Goal: Entertainment & Leisure: Consume media (video, audio)

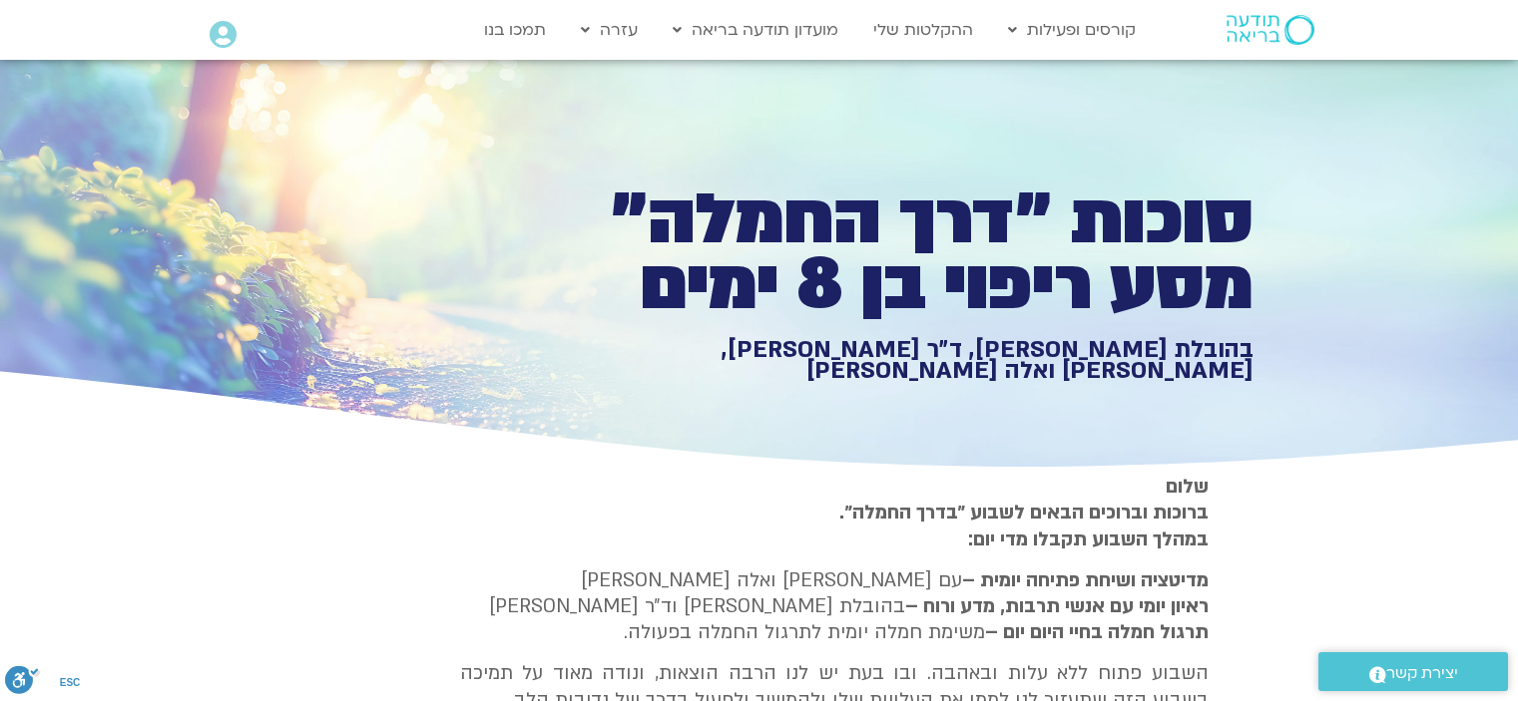
type input "919"
type input "1081.16"
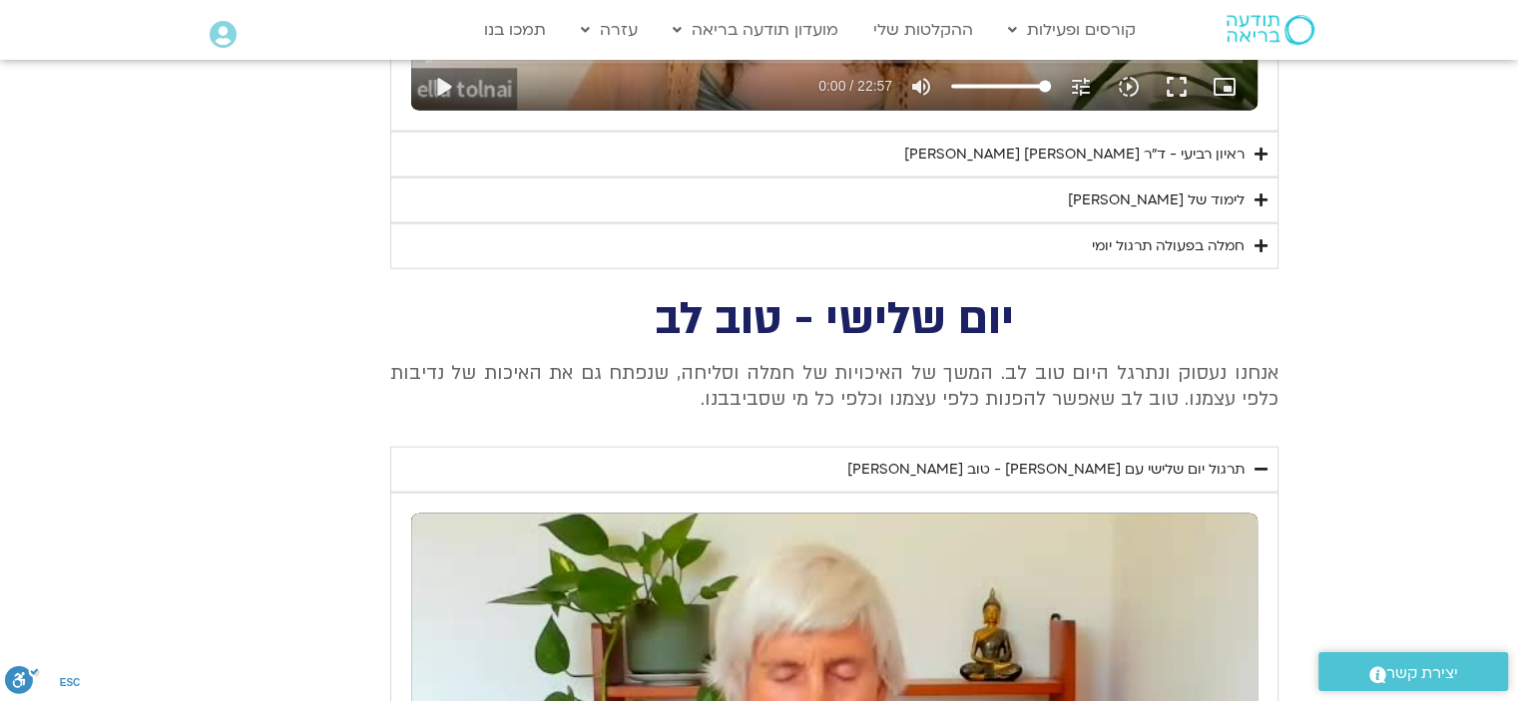
type input "919"
type input "1081.16"
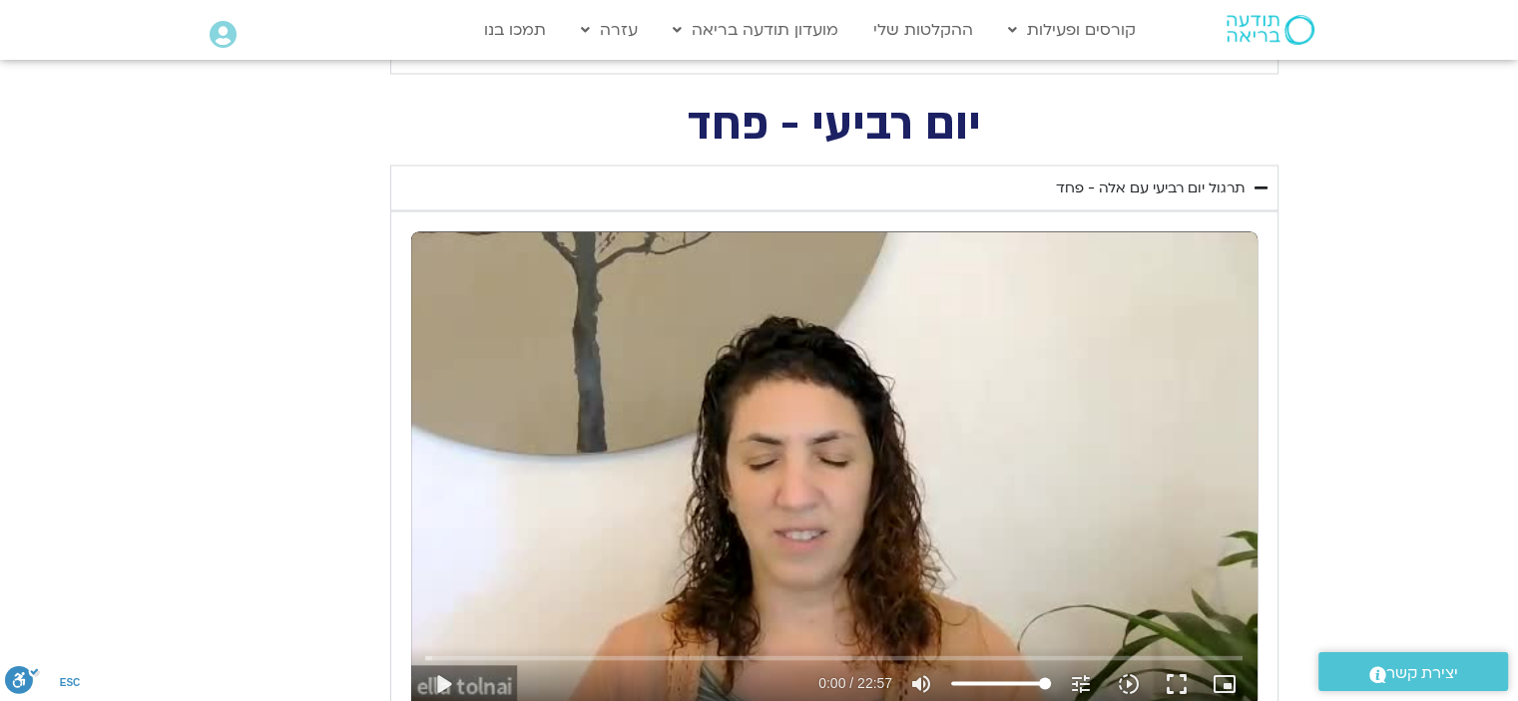
type input "919"
type input "1081.16"
type input "919"
type input "1081.16"
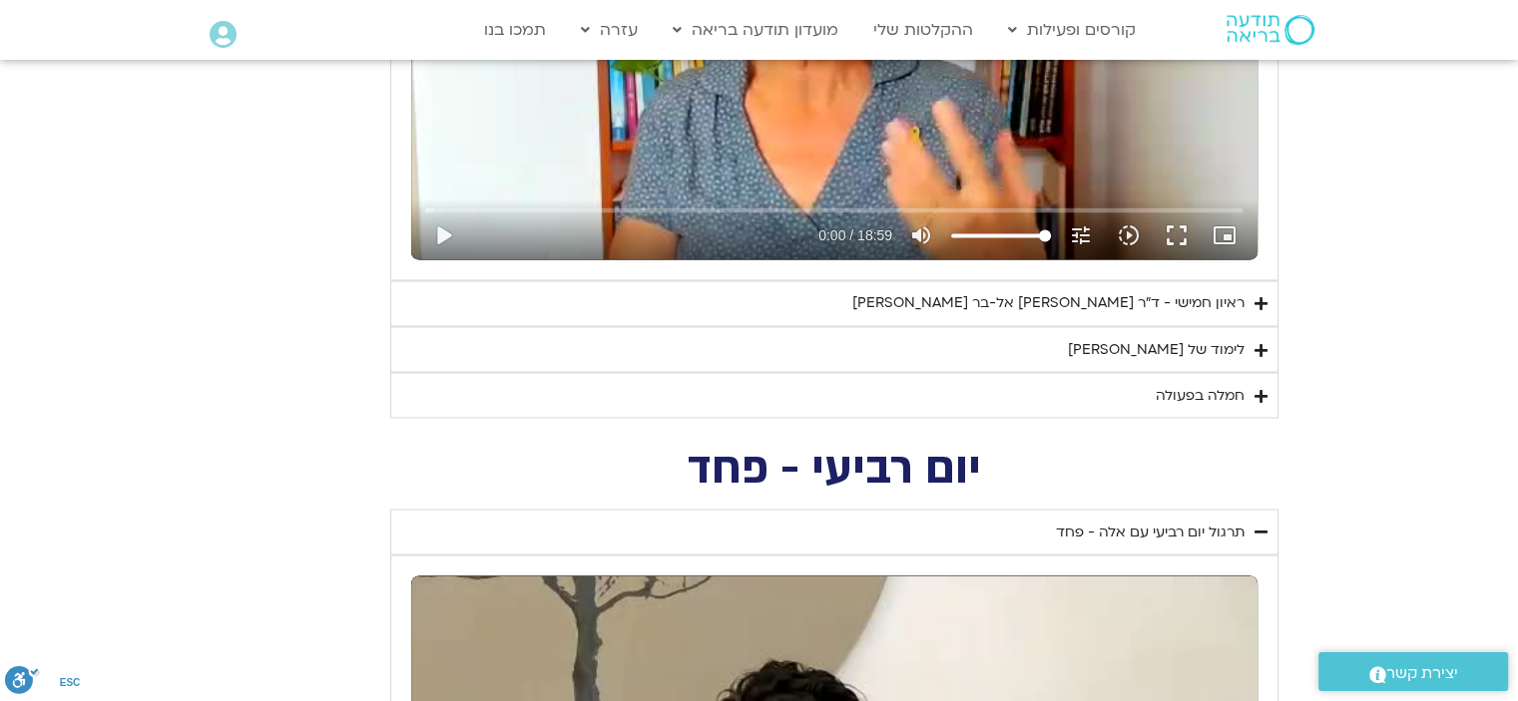
type input "919"
type input "1081.16"
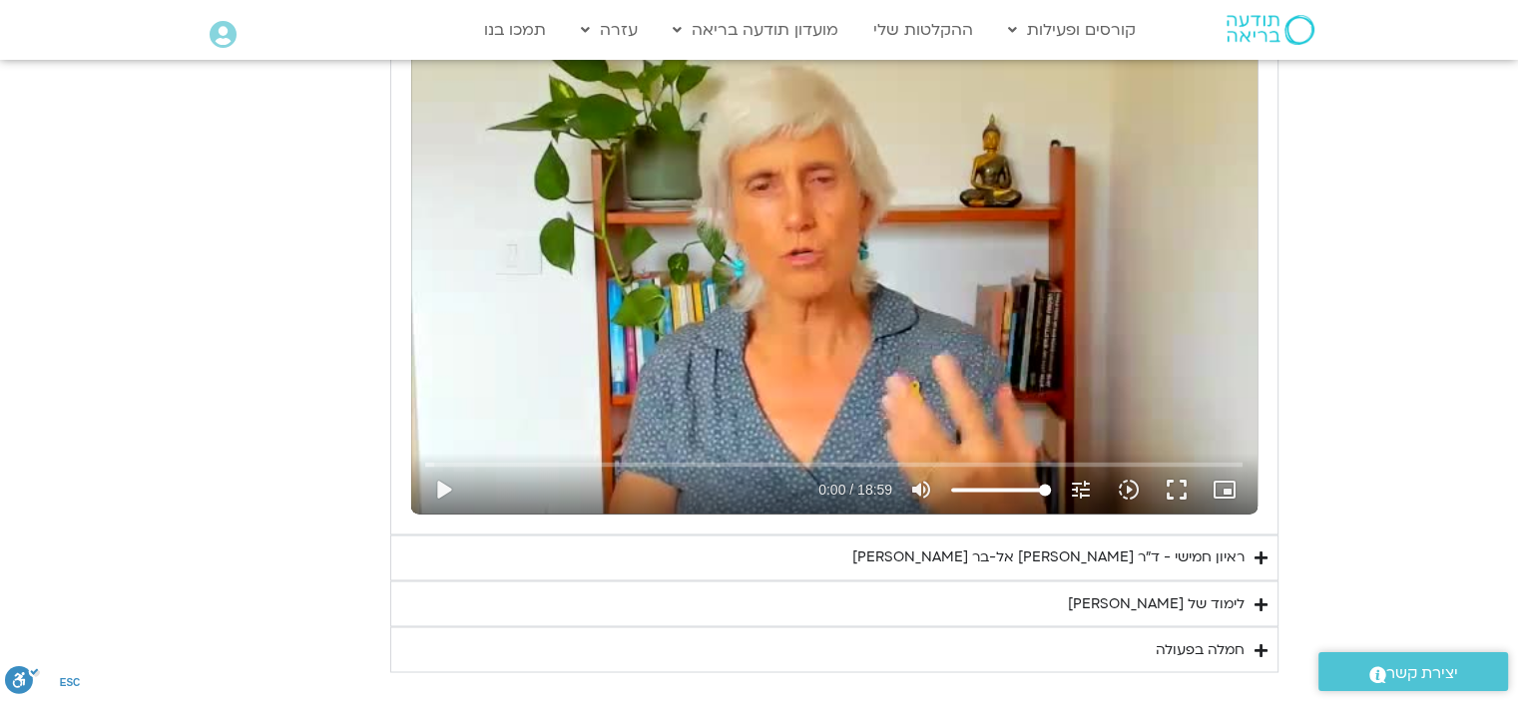
type input "919"
type input "1081.16"
type input "919"
type input "1081.16"
type input "919"
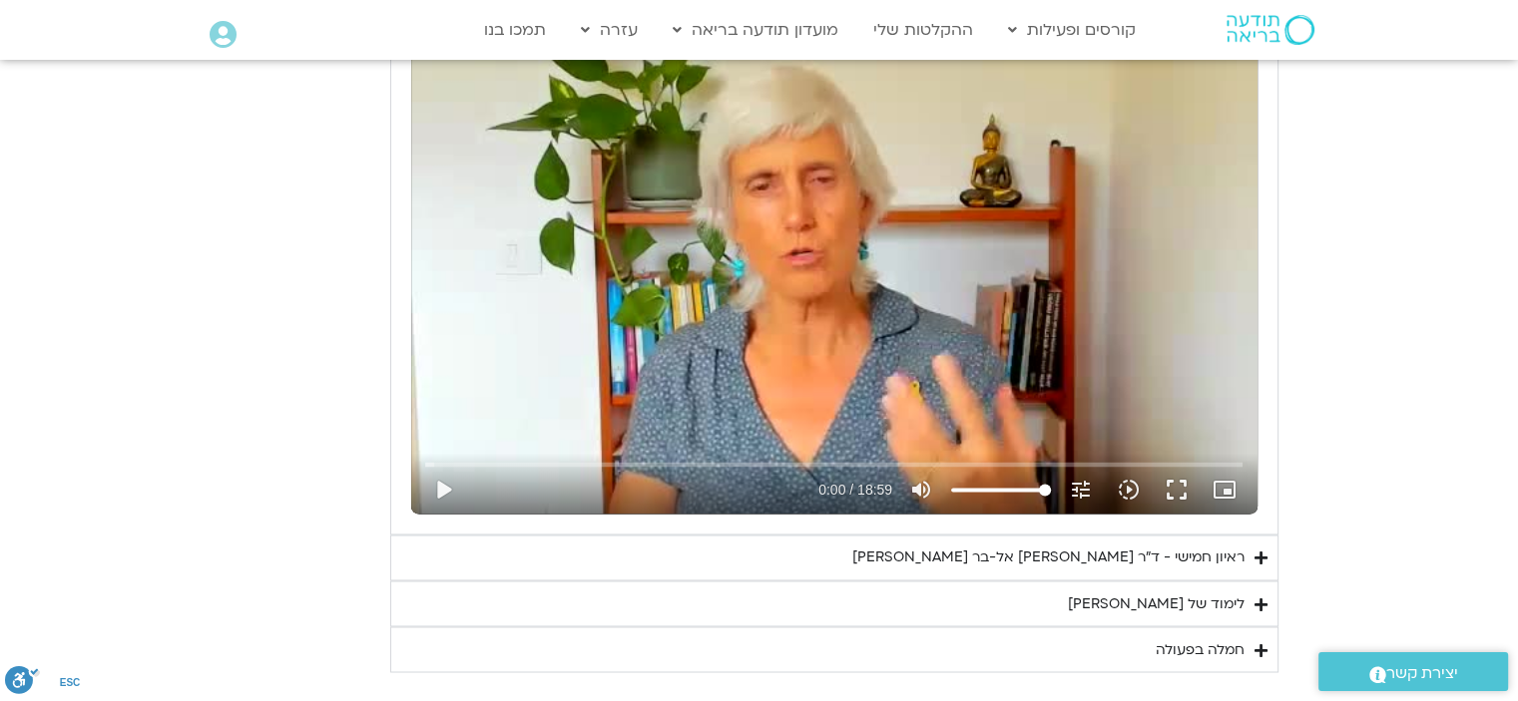
type input "1081.16"
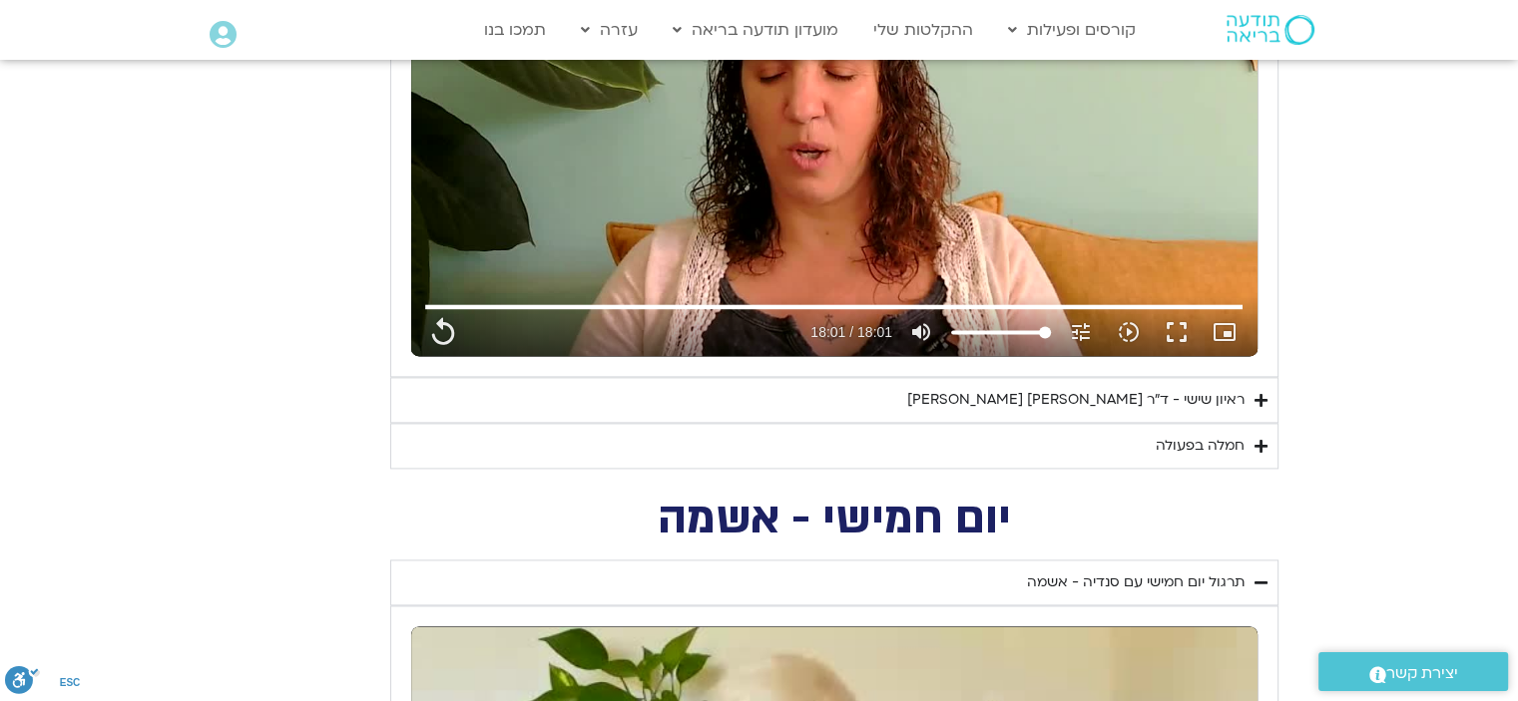
type input "919"
type input "1081.16"
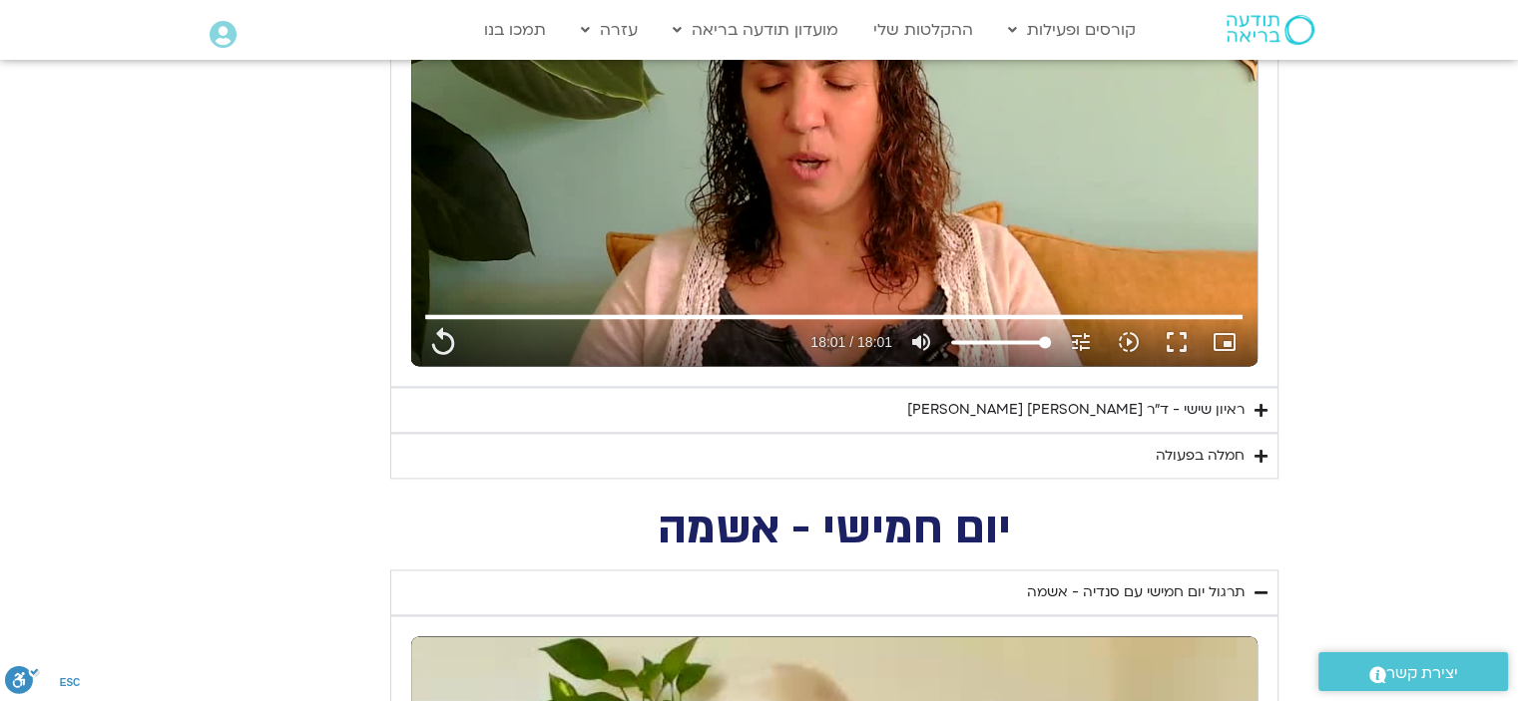
type input "919"
type input "1081.16"
type input "919"
type input "1081.16"
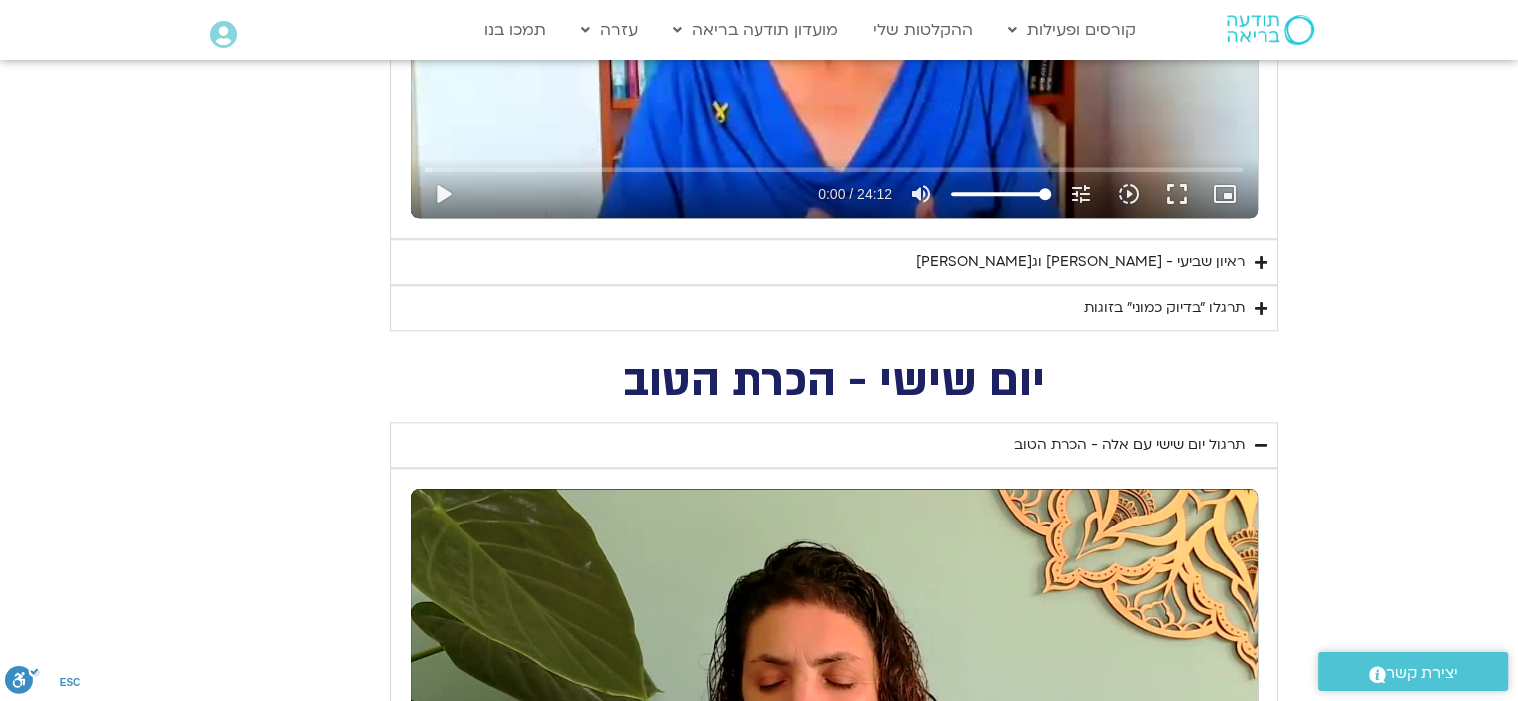
type input "919"
type input "1081.16"
type input "919"
type input "1081.16"
type input "919"
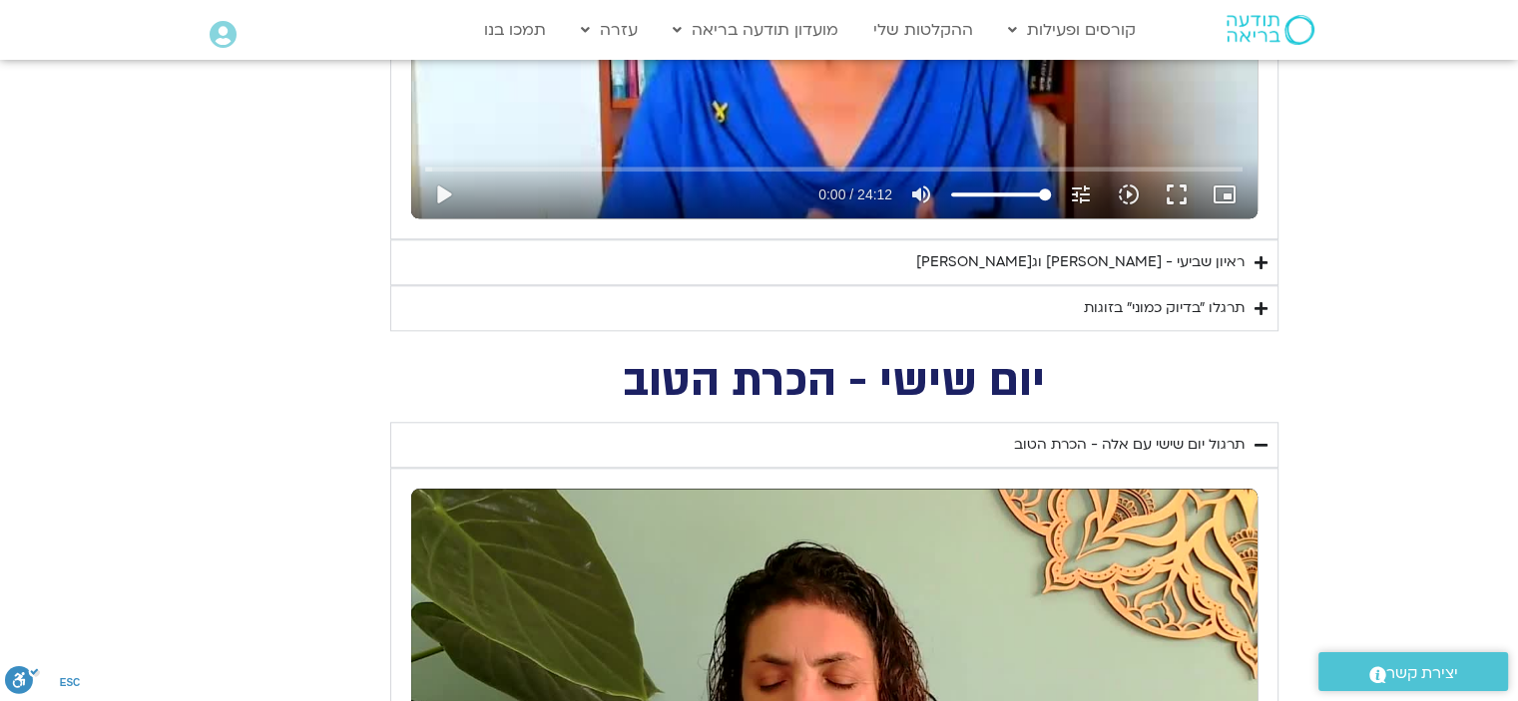
type input "1081.16"
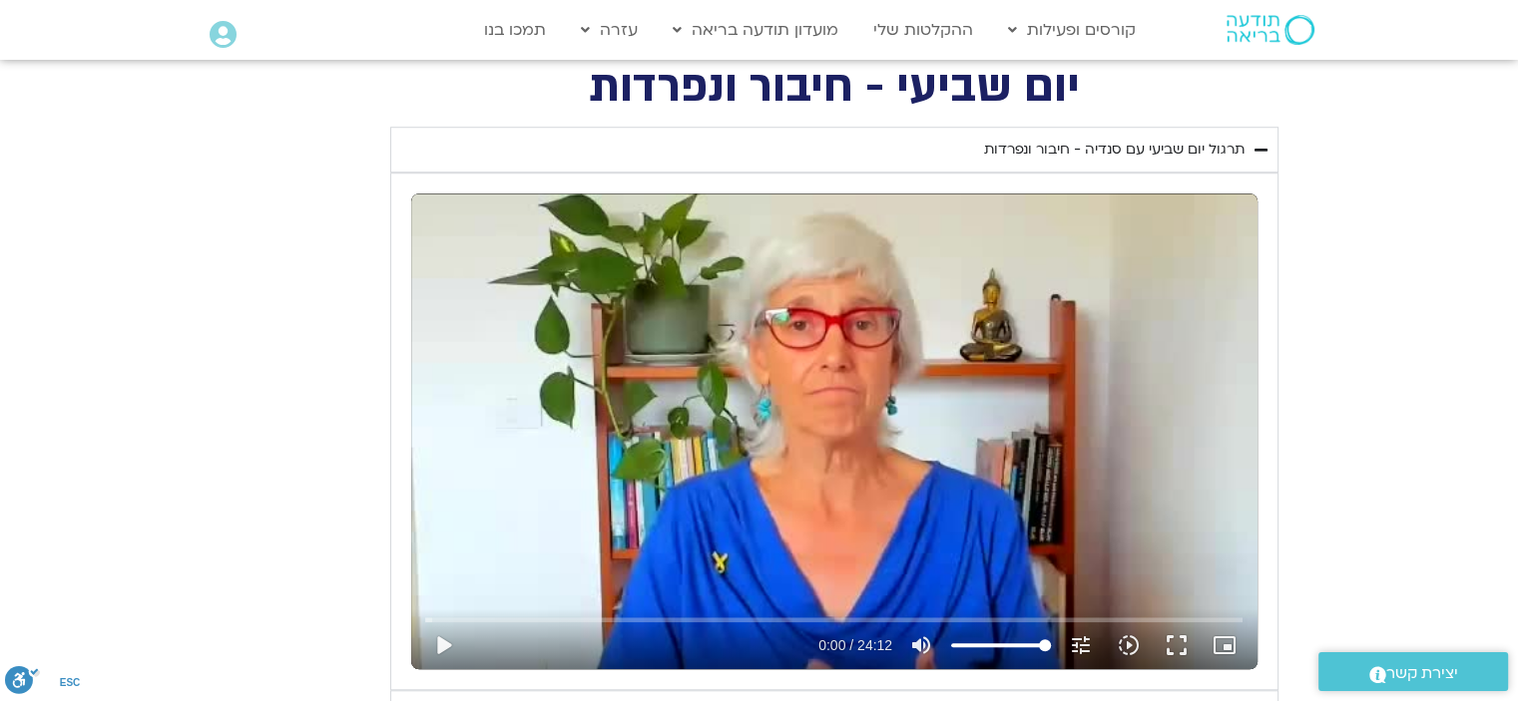
type input "919"
type input "1081.16"
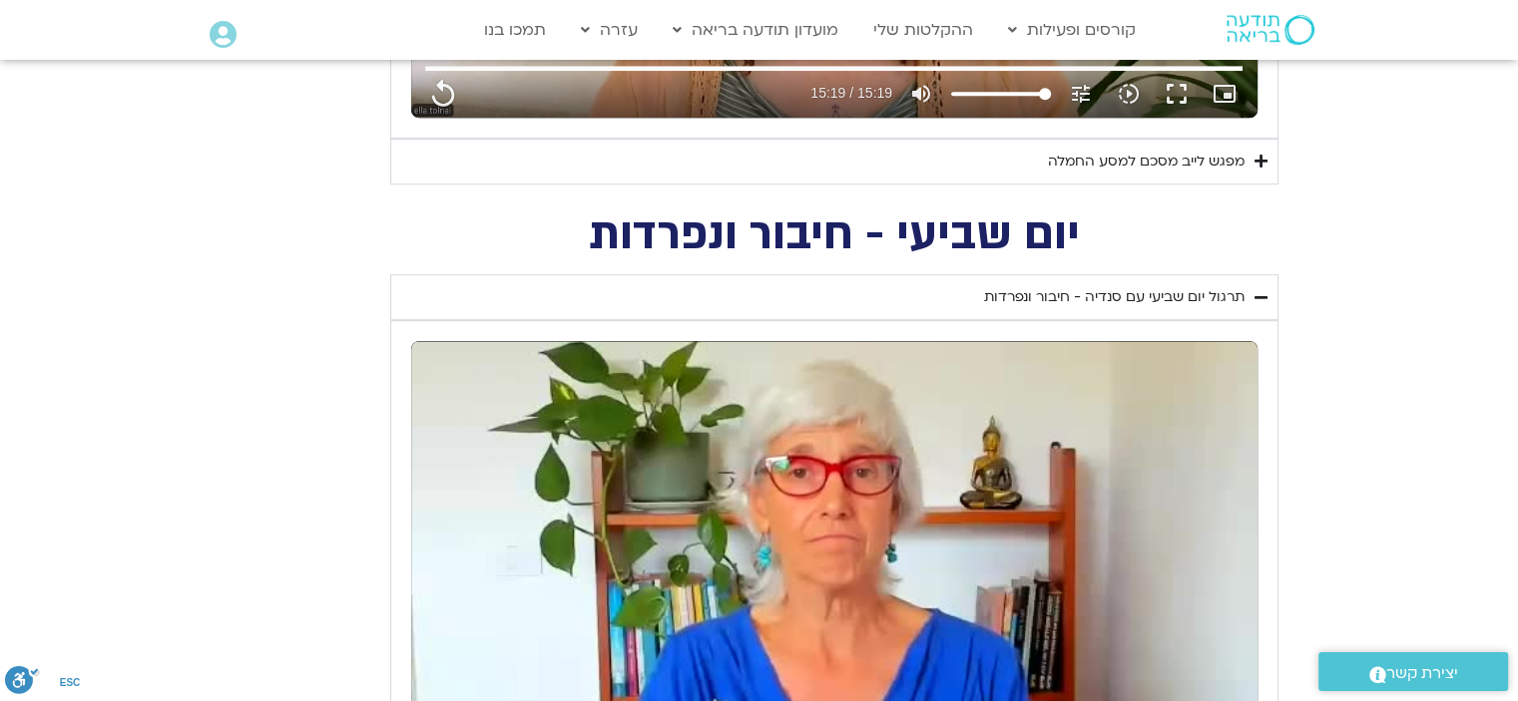
type input "919"
type input "1081.16"
type input "919"
type input "1081.16"
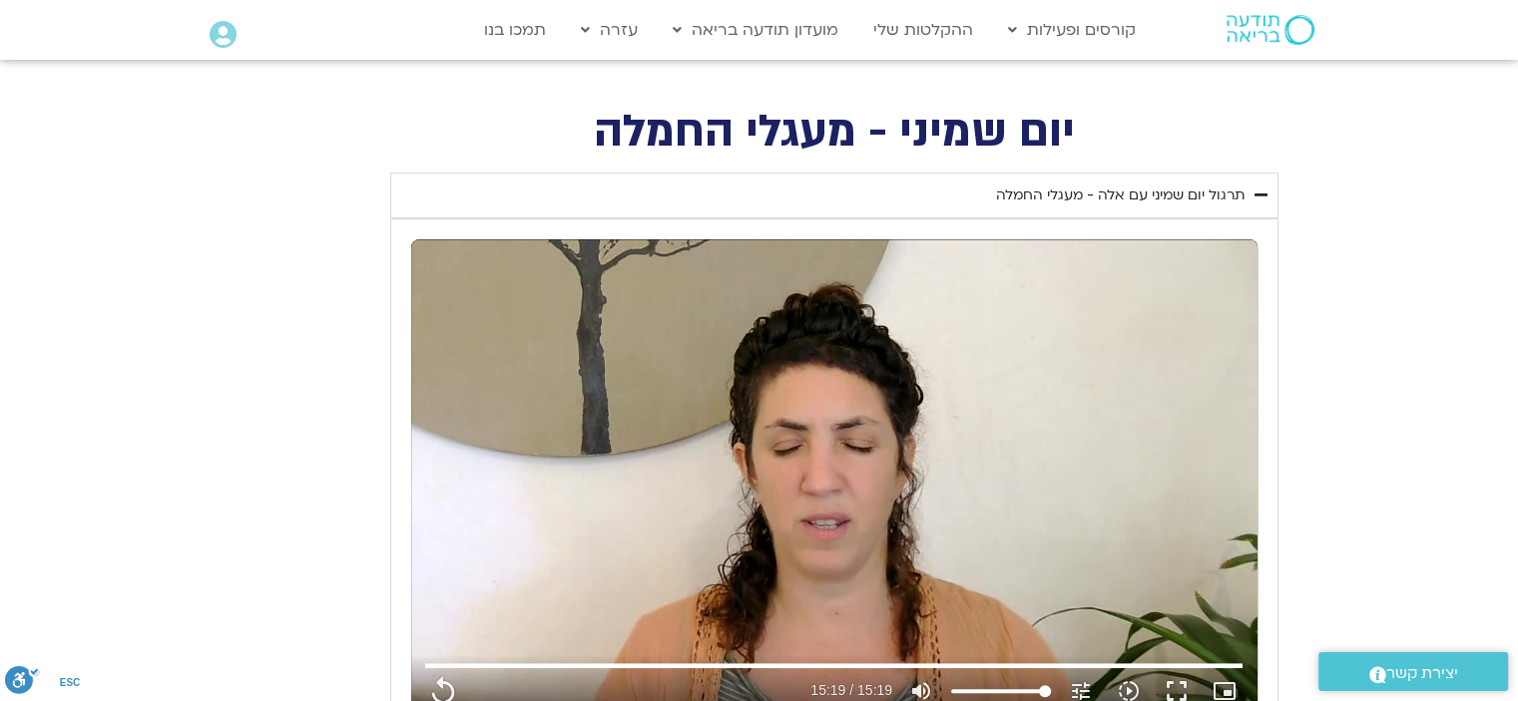
type input "919"
type input "1081.16"
type input "919"
type input "1081.16"
type input "919"
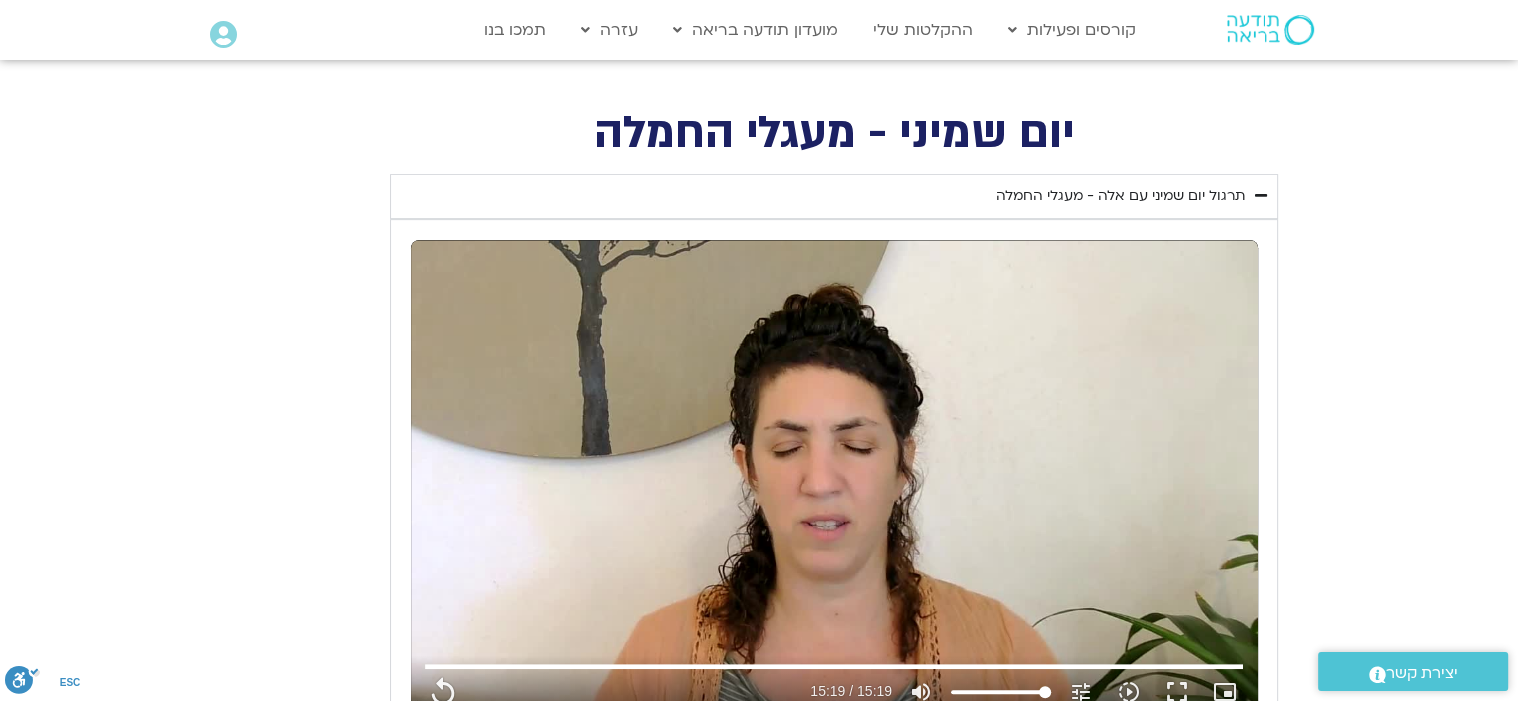
type input "1081.16"
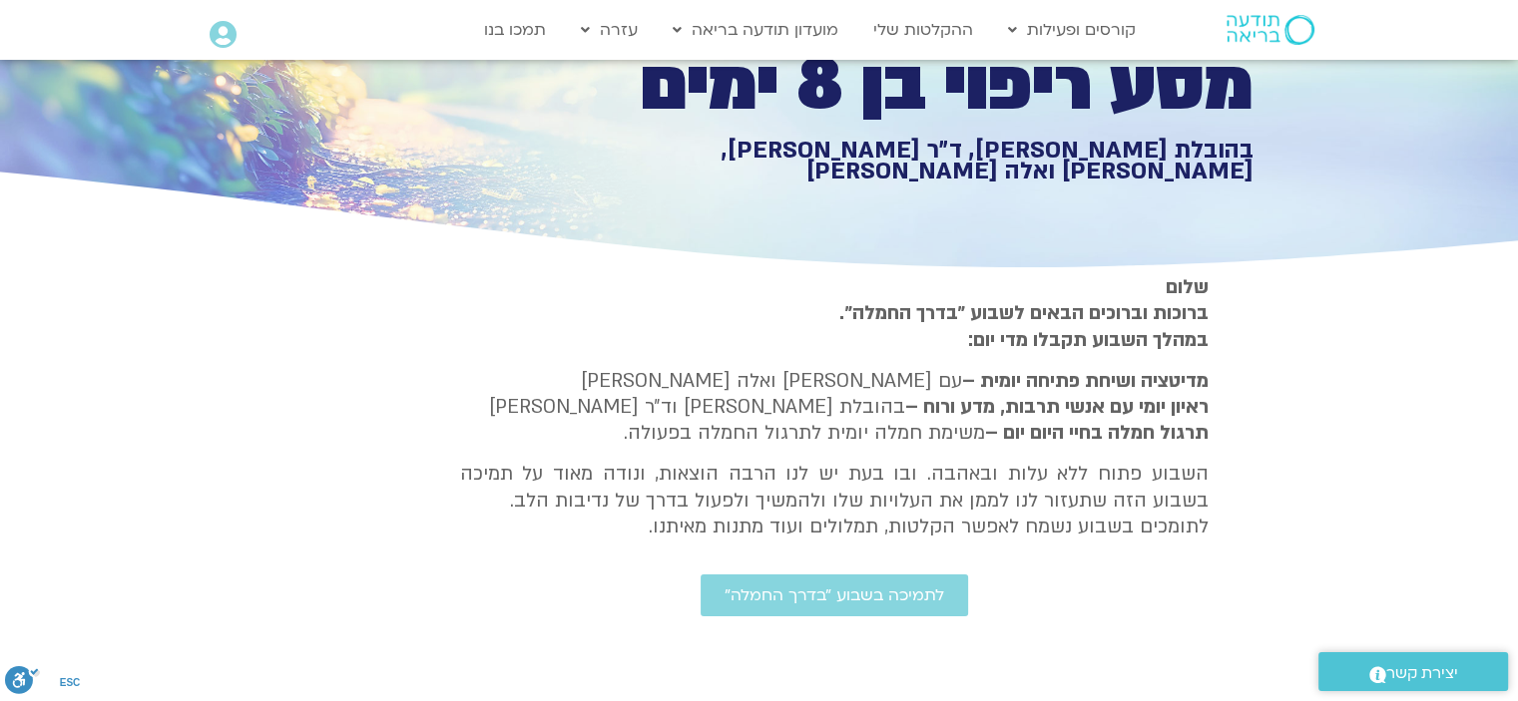
type input "919"
type input "1081.16"
type input "919"
type input "1081.16"
type input "919"
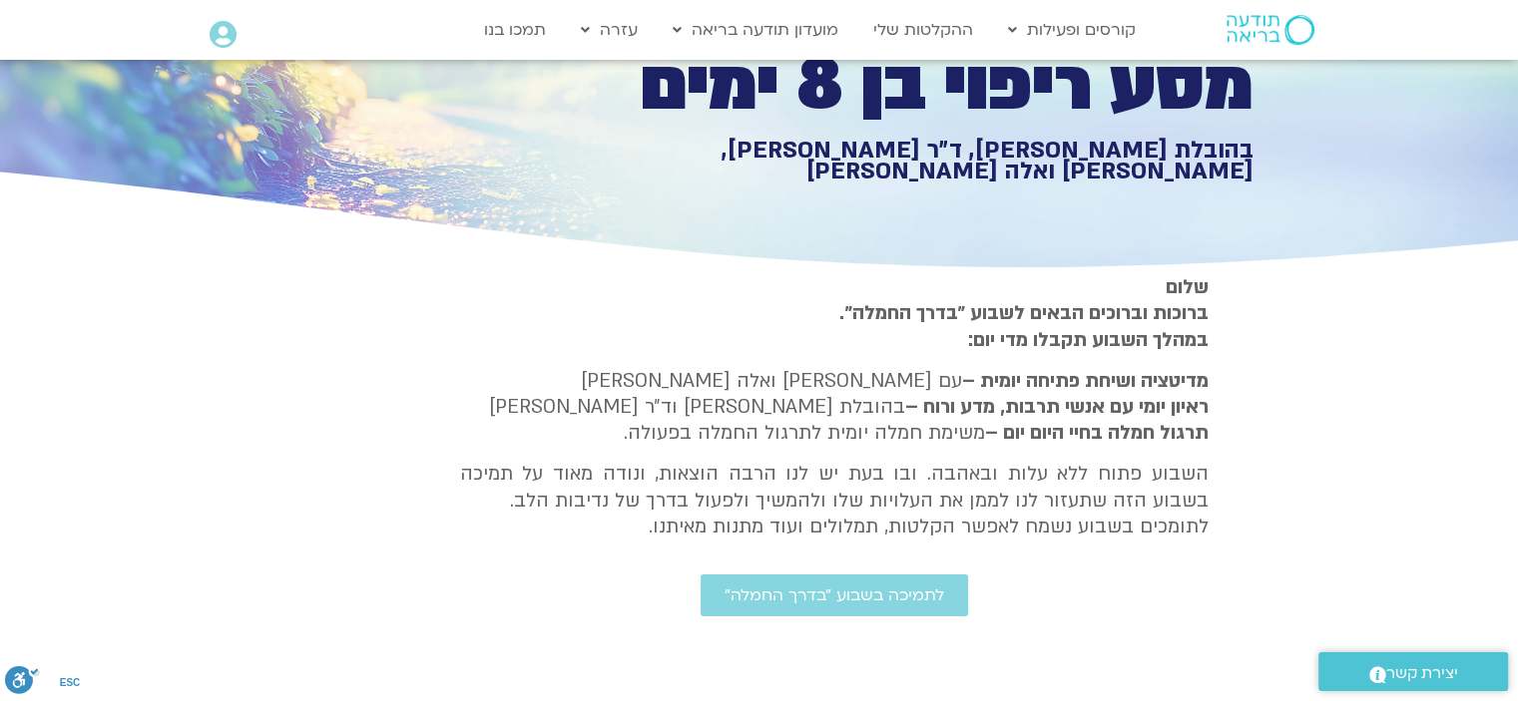
type input "1081.16"
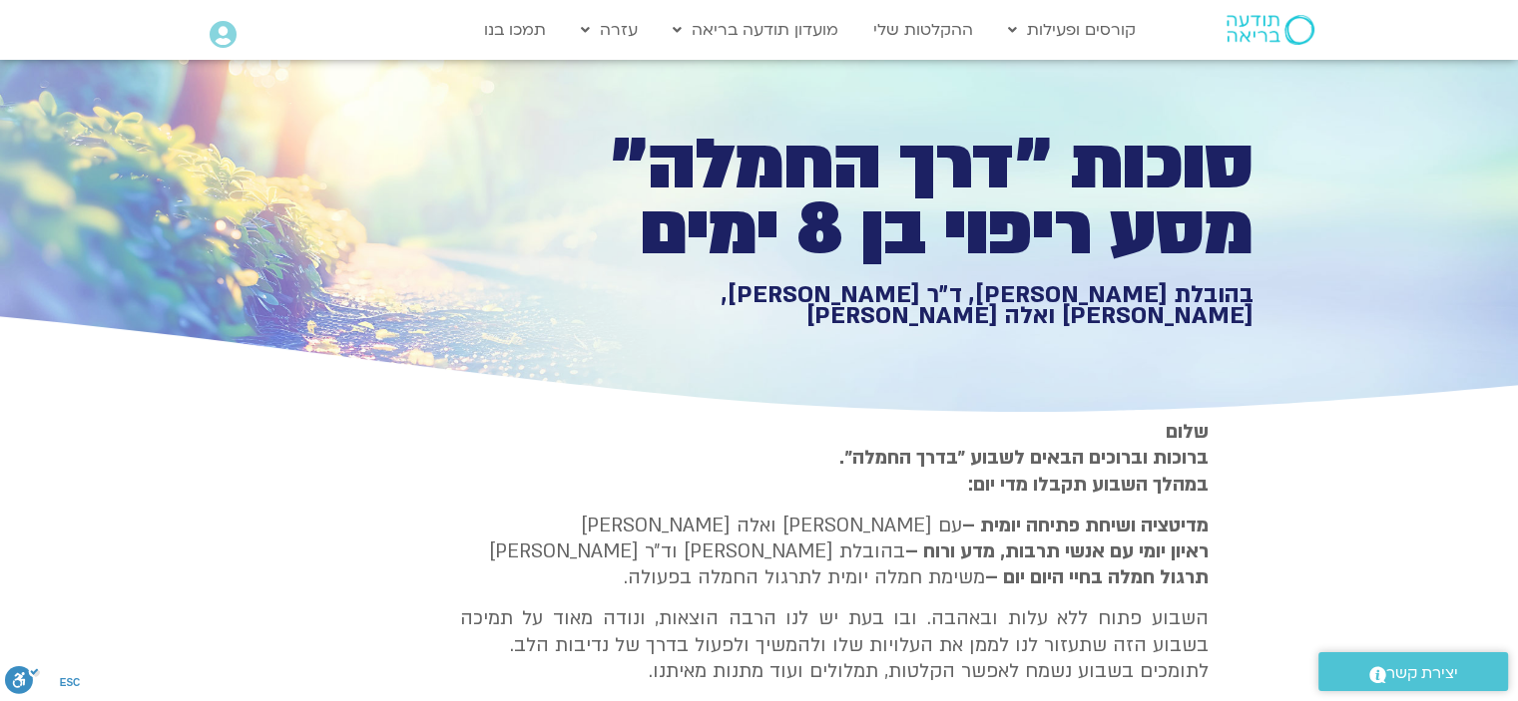
type input "919"
type input "1081.16"
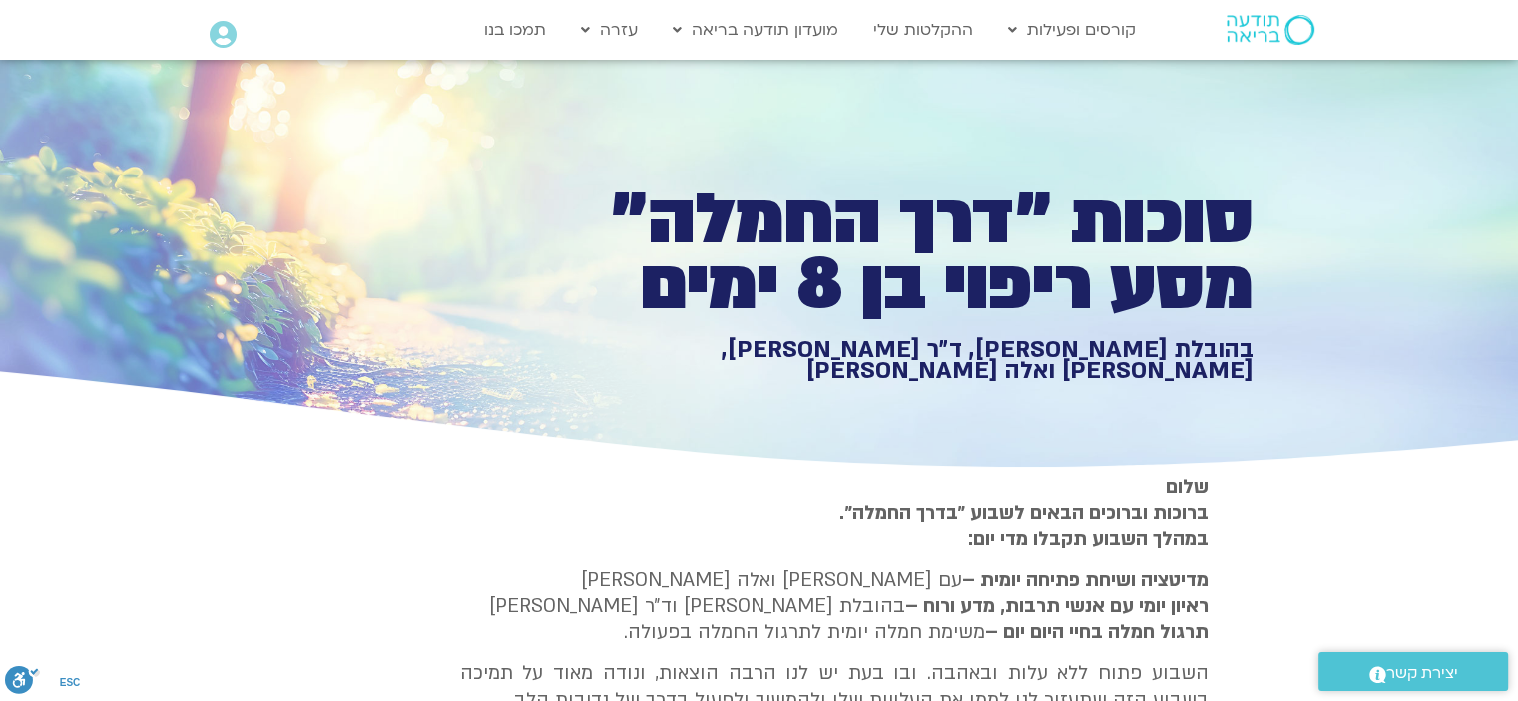
type input "919"
type input "1081.16"
type input "919"
type input "1081.16"
type input "919"
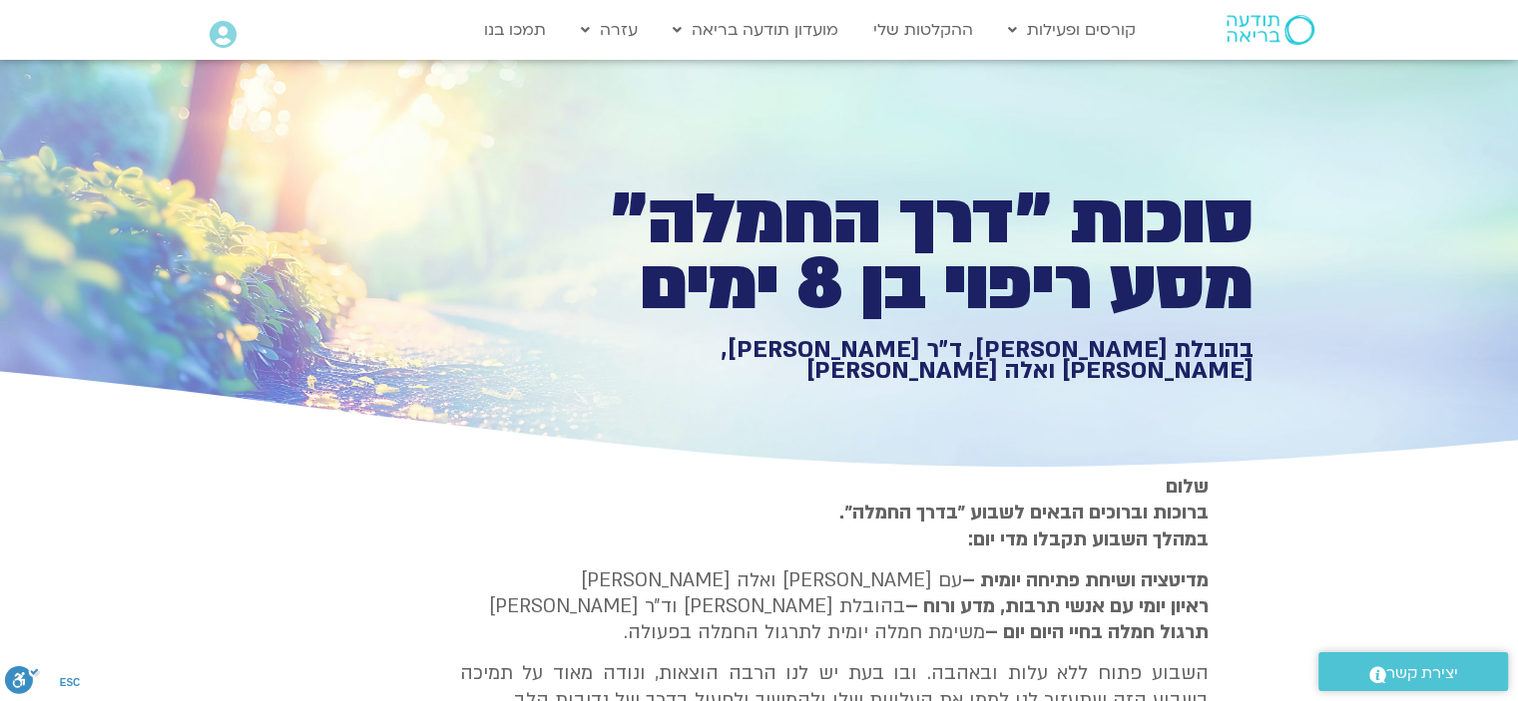
type input "1081.16"
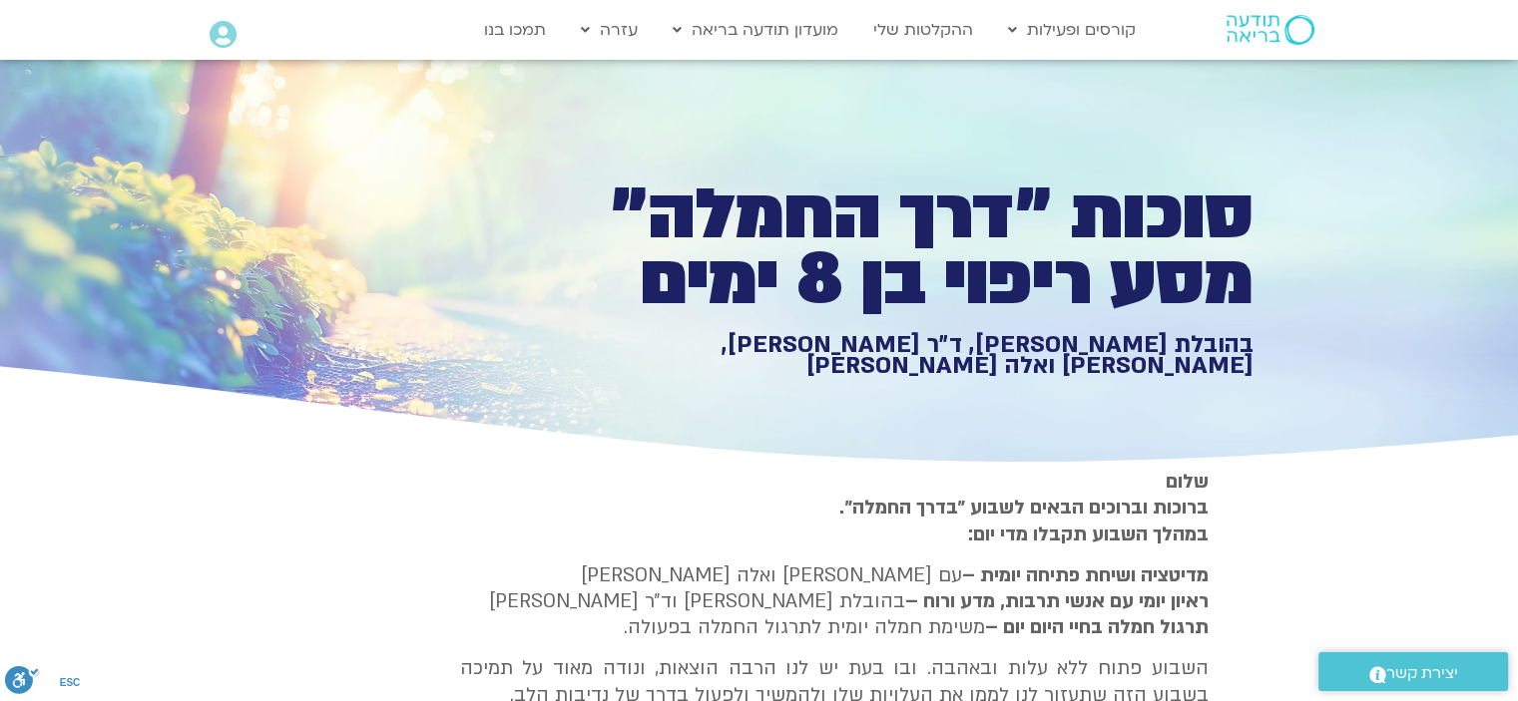
type input "919"
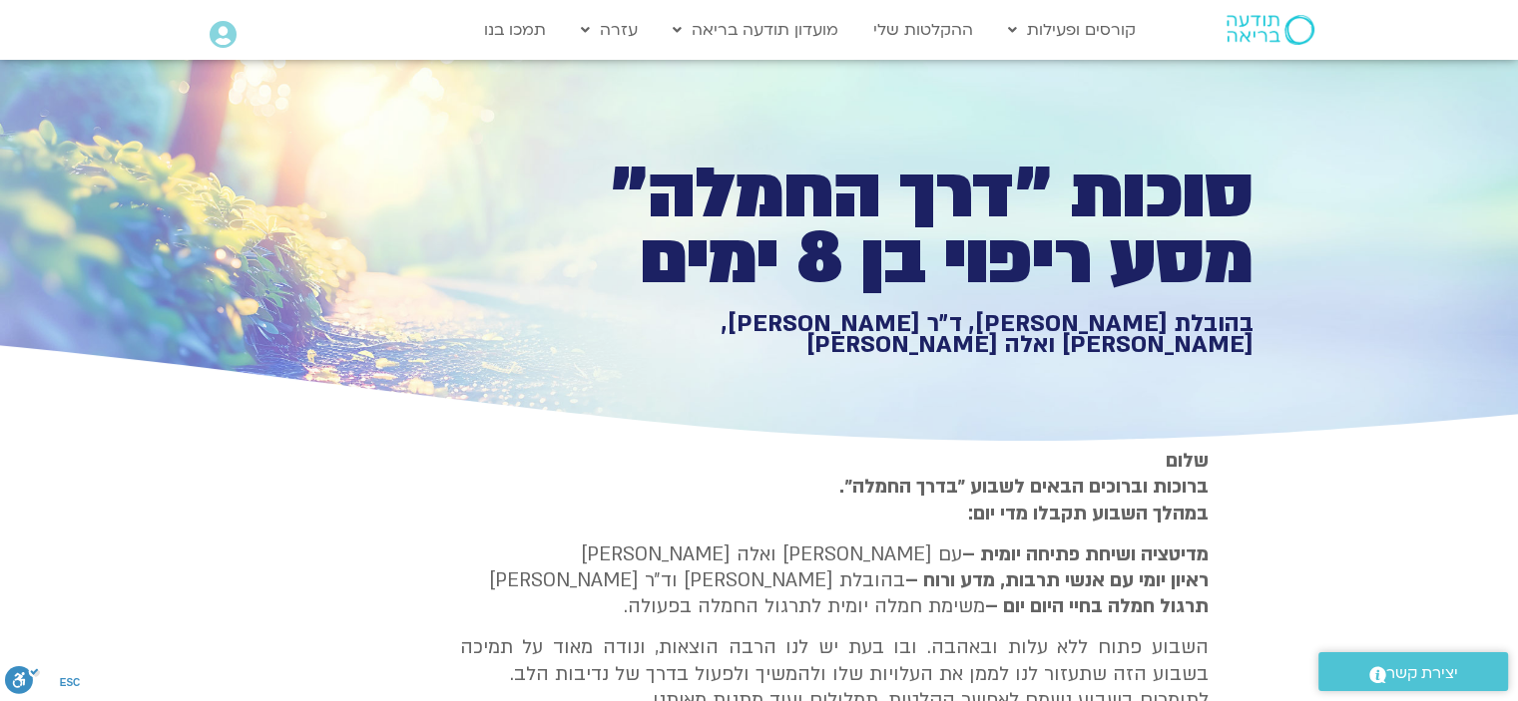
type input "1081.16"
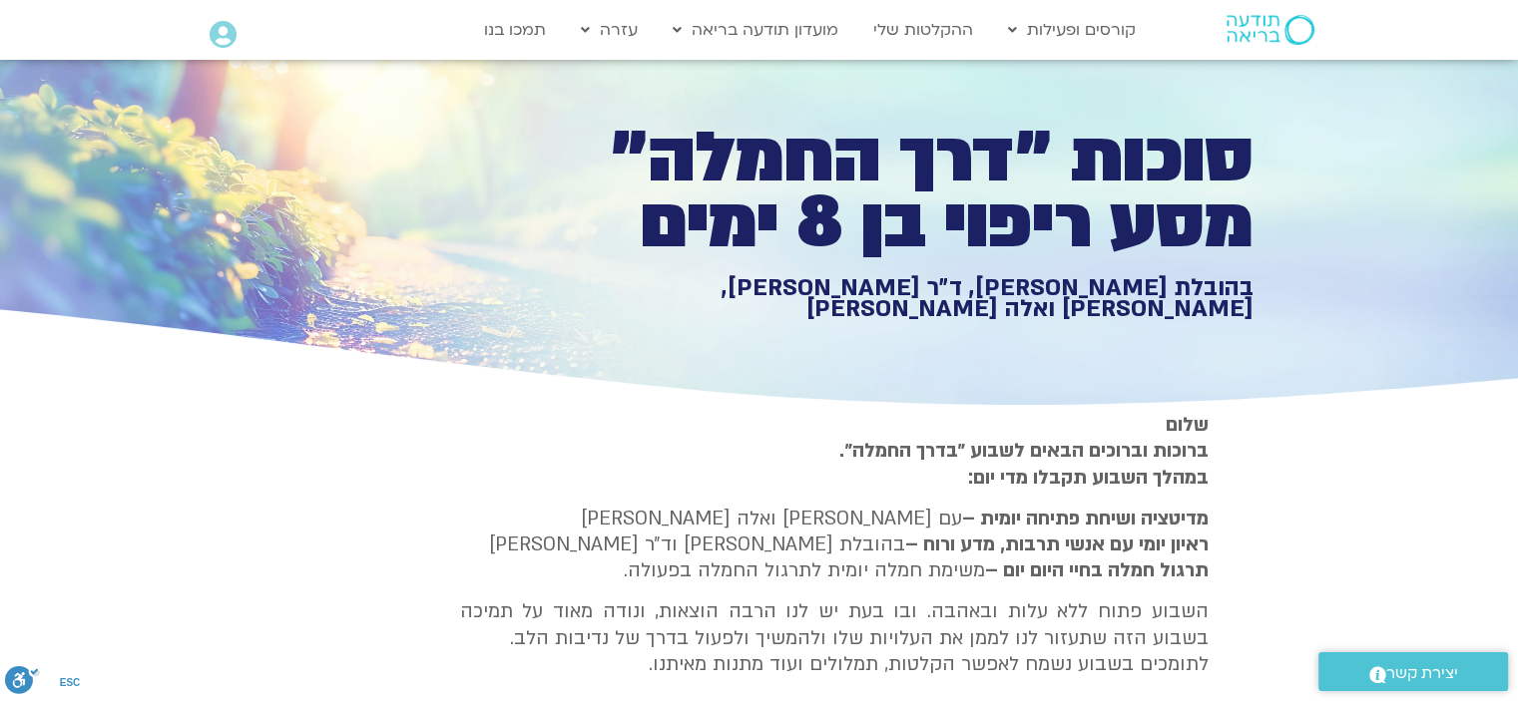
type input "919"
type input "1081.16"
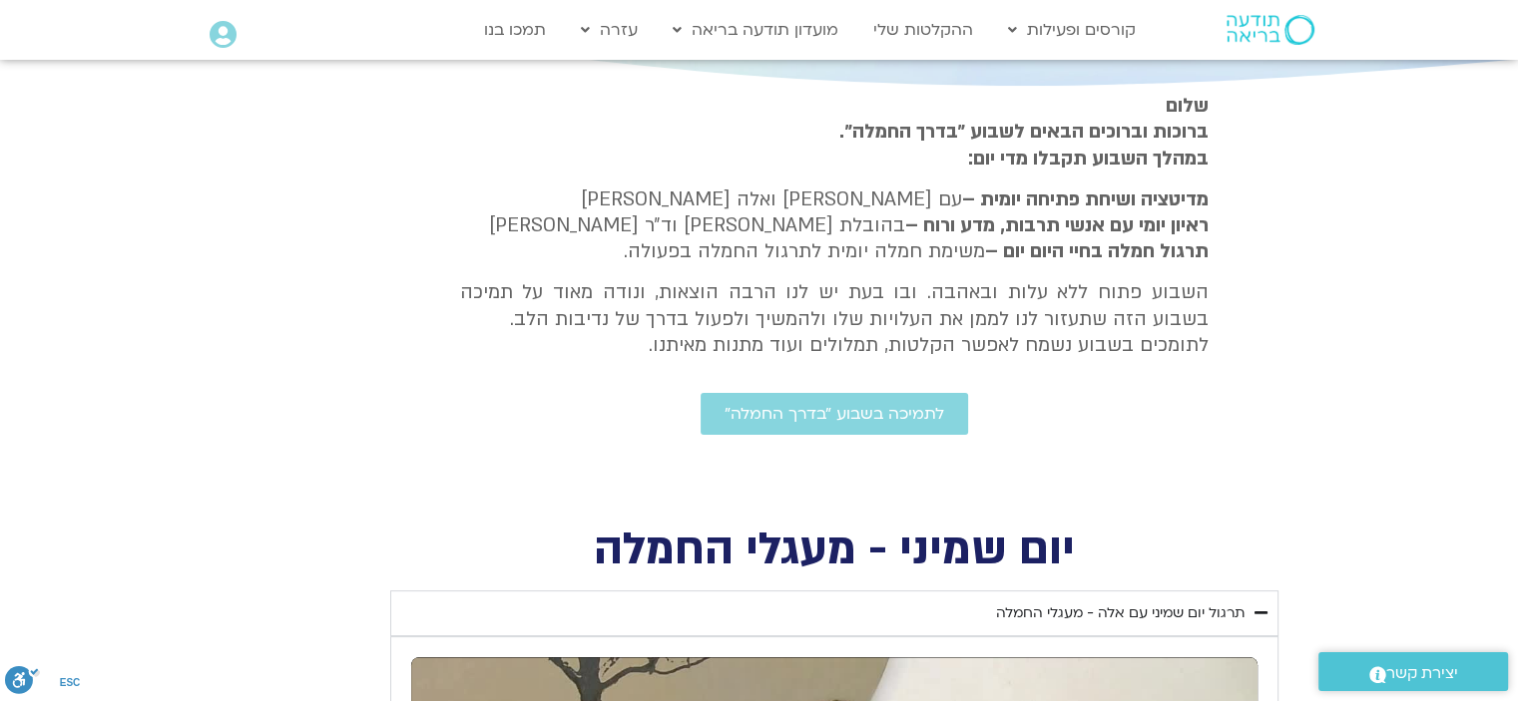
scroll to position [399, 0]
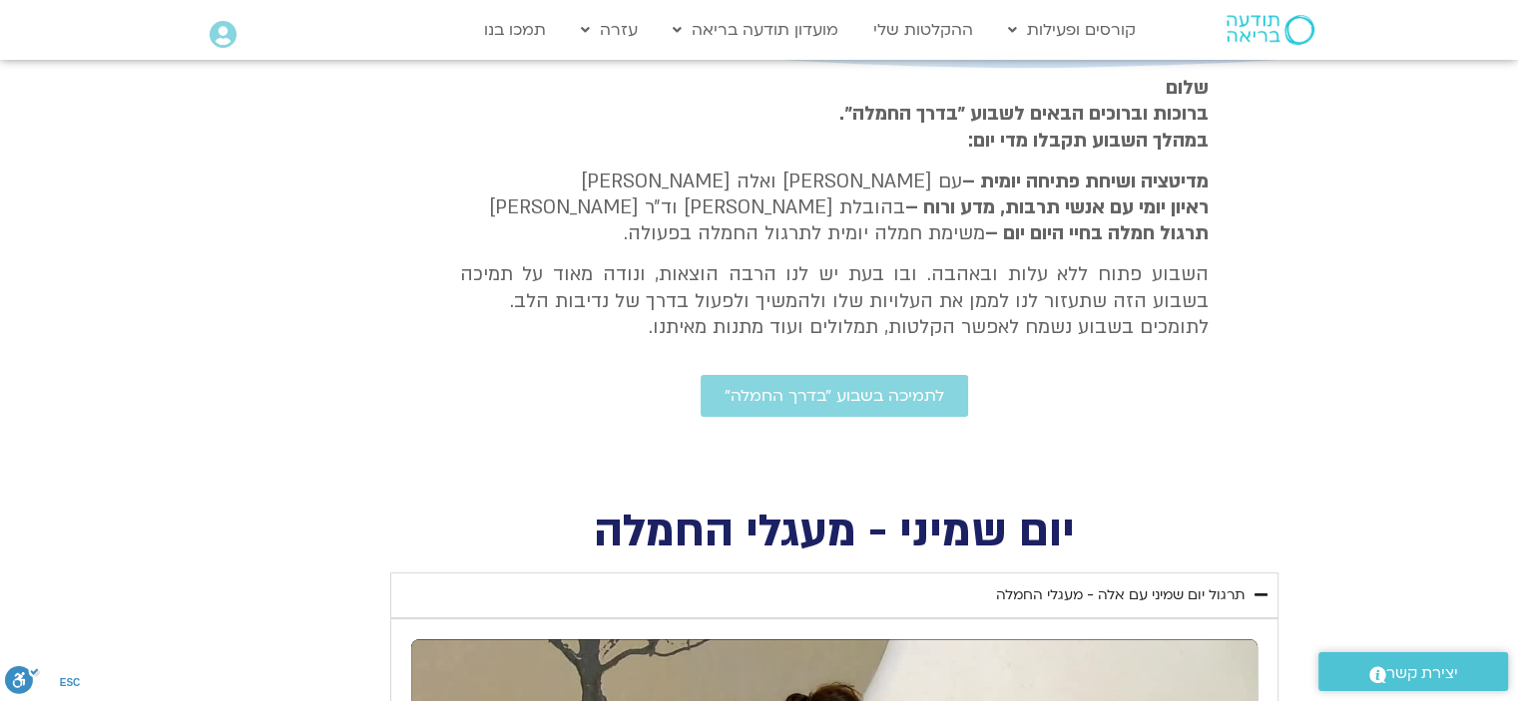
type input "919"
type input "1081.16"
type input "919"
type input "1081.16"
type input "919"
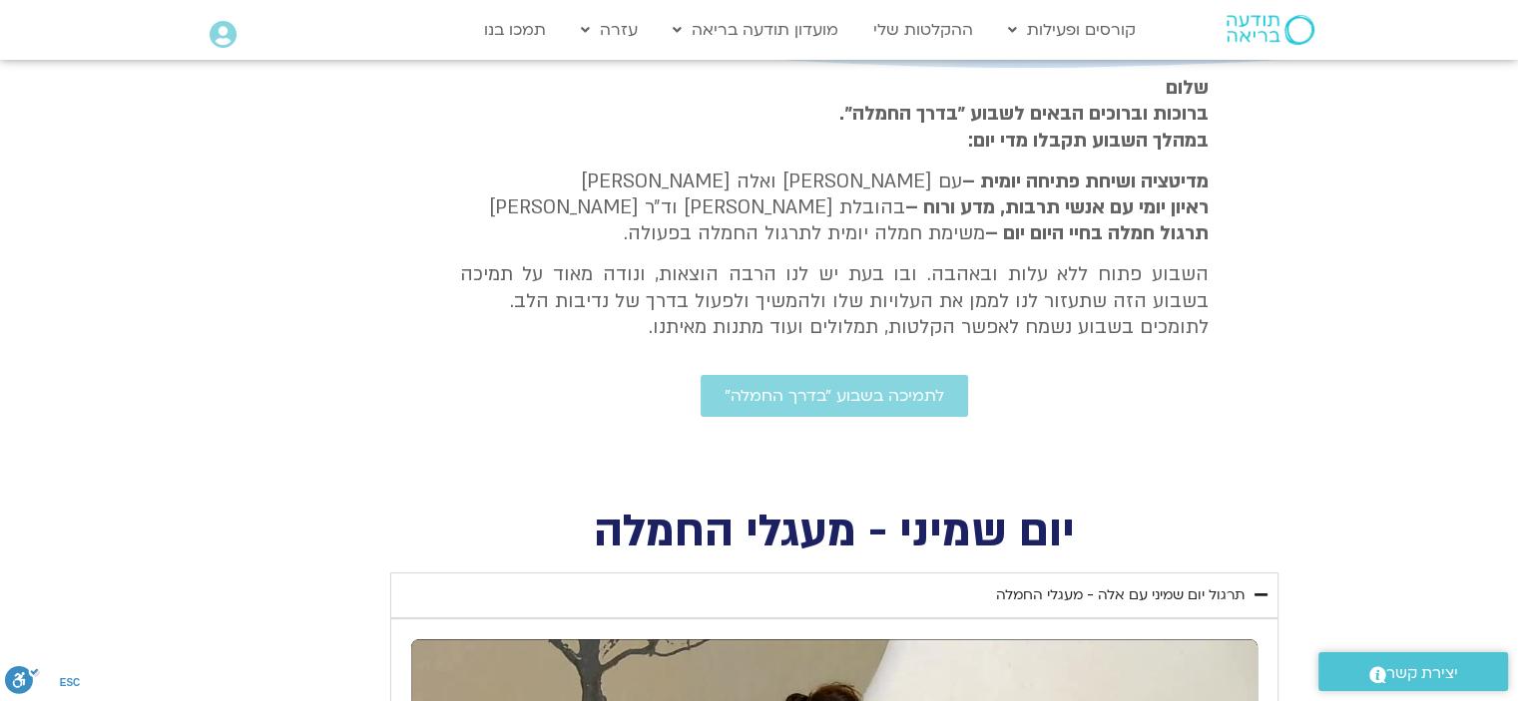
type input "1081.16"
type input "919"
type input "1081.16"
type input "919"
type input "1081.16"
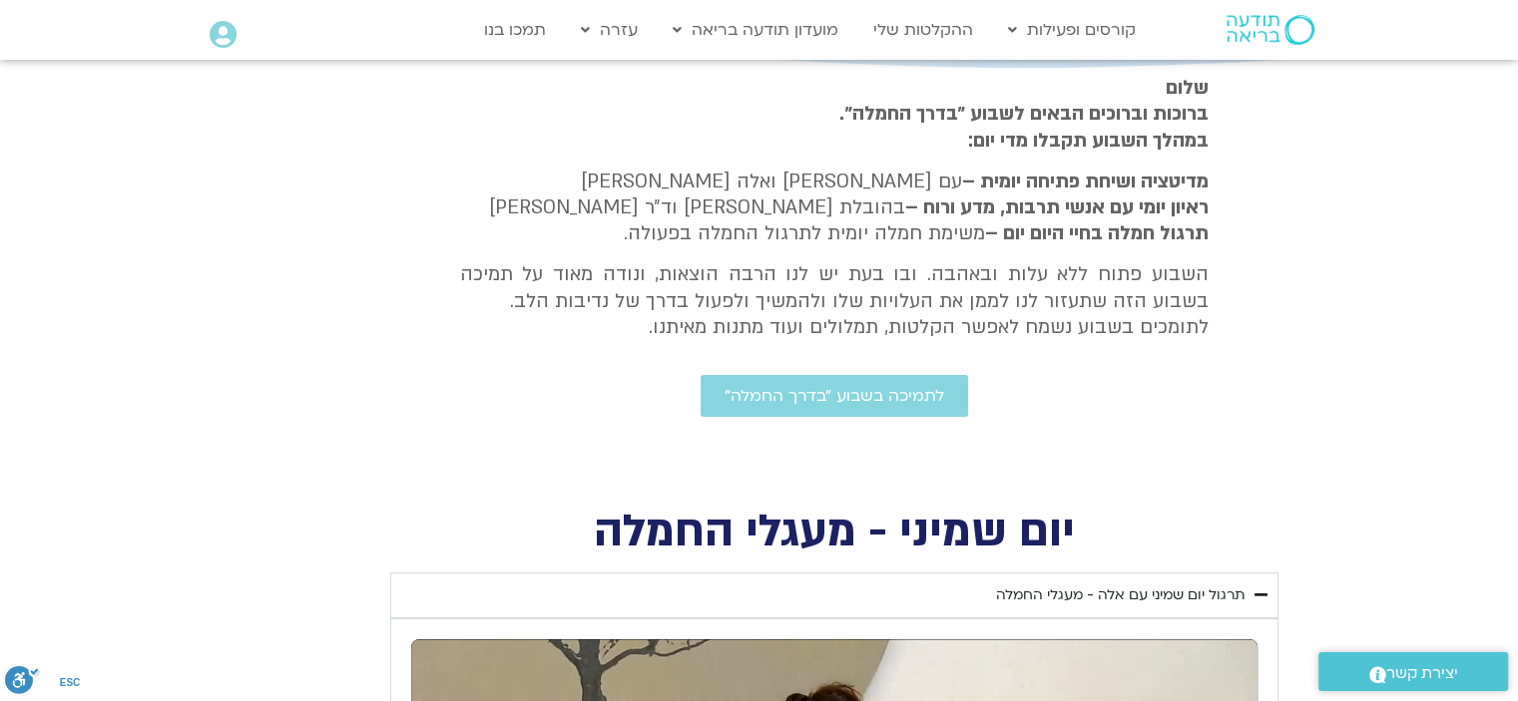
type input "919"
type input "1081.16"
type input "919"
type input "1081.16"
type input "919"
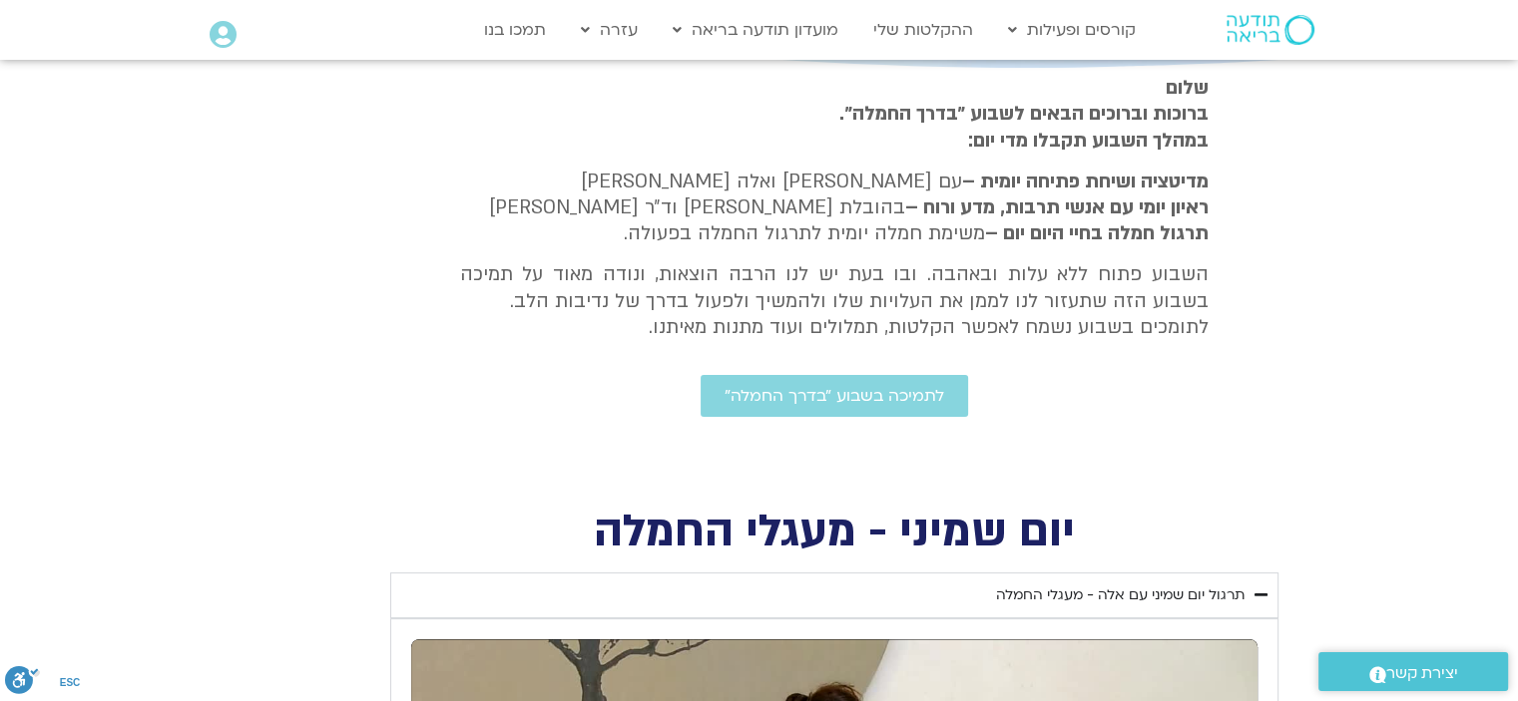
type input "1081.16"
type input "919"
type input "1081.16"
type input "919"
type input "1081.16"
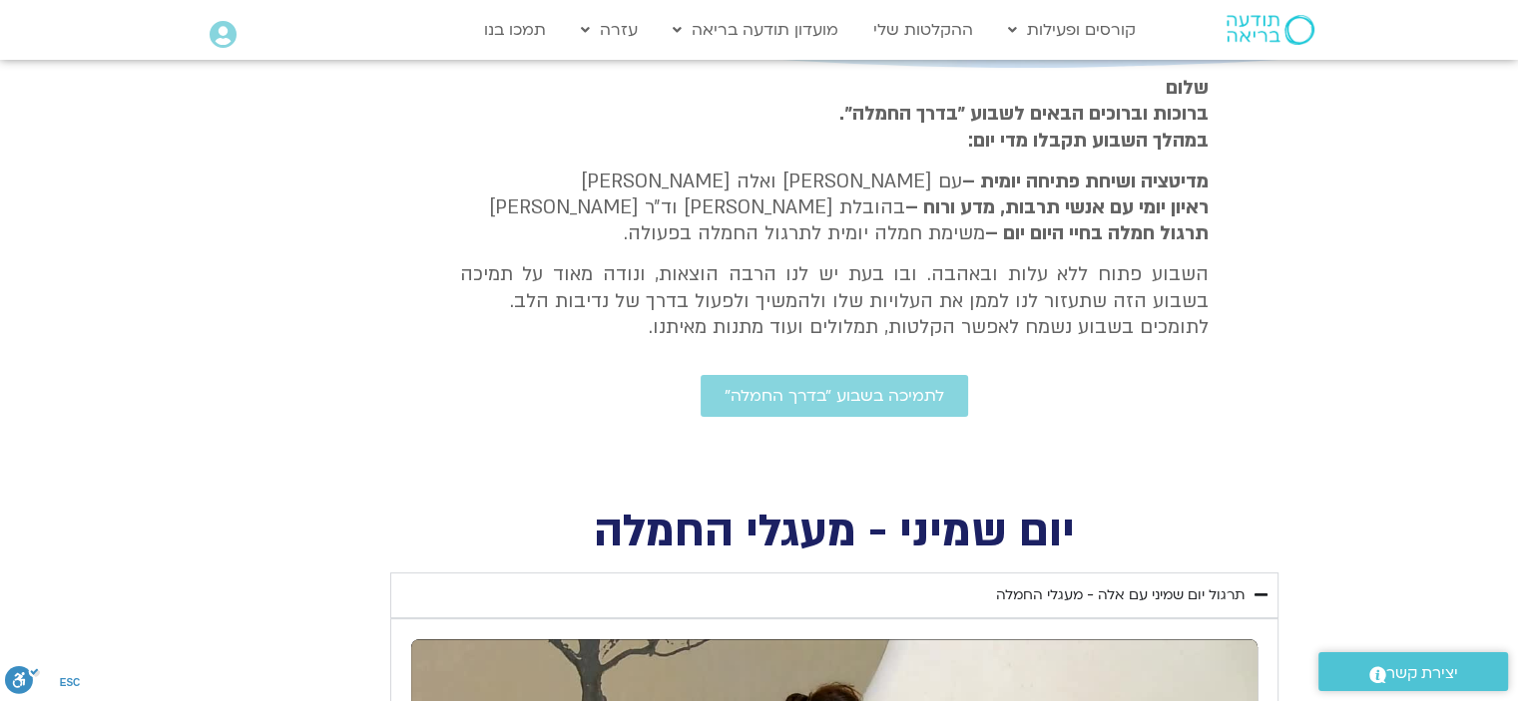
type input "919"
type input "1081.16"
type input "919"
type input "1081.16"
type input "919"
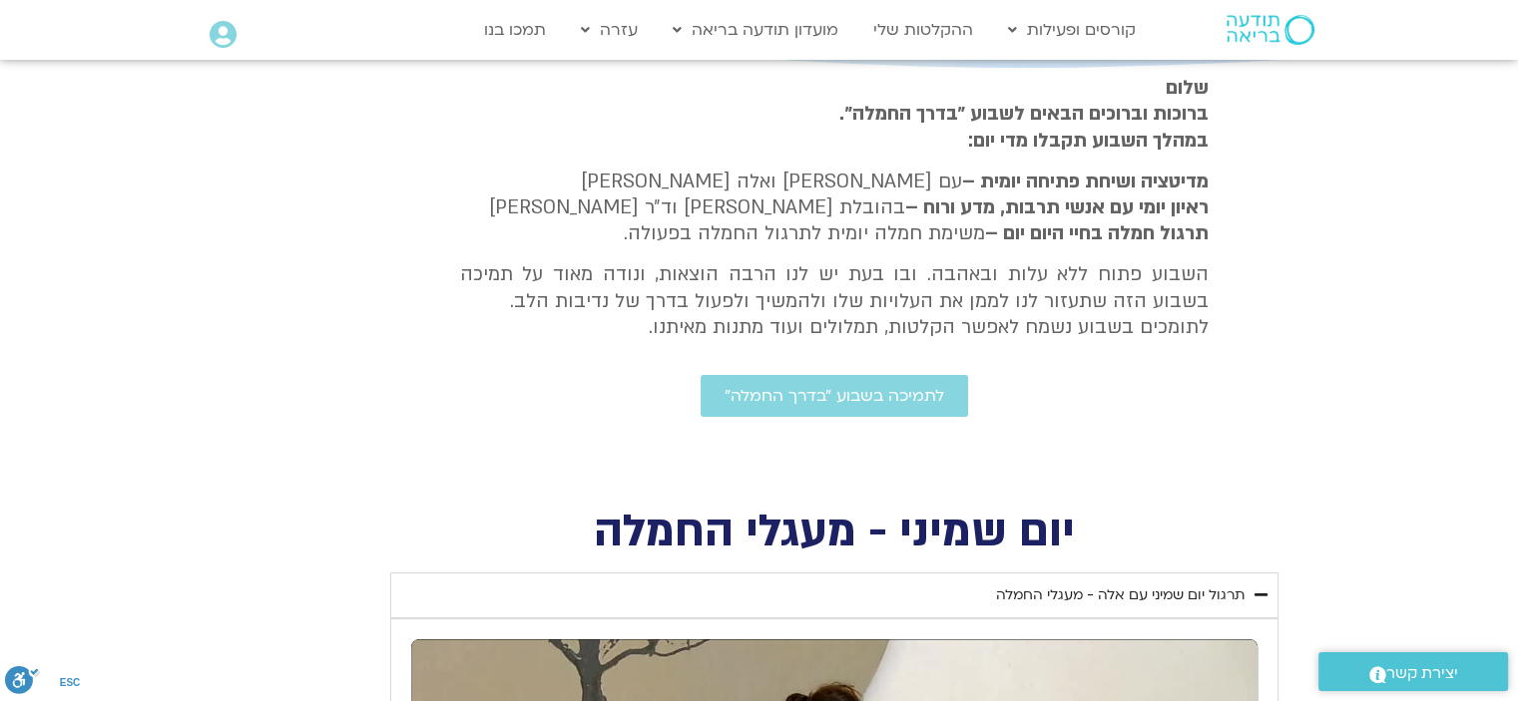
type input "1081.16"
type input "919"
type input "1081.16"
type input "919"
type input "1081.16"
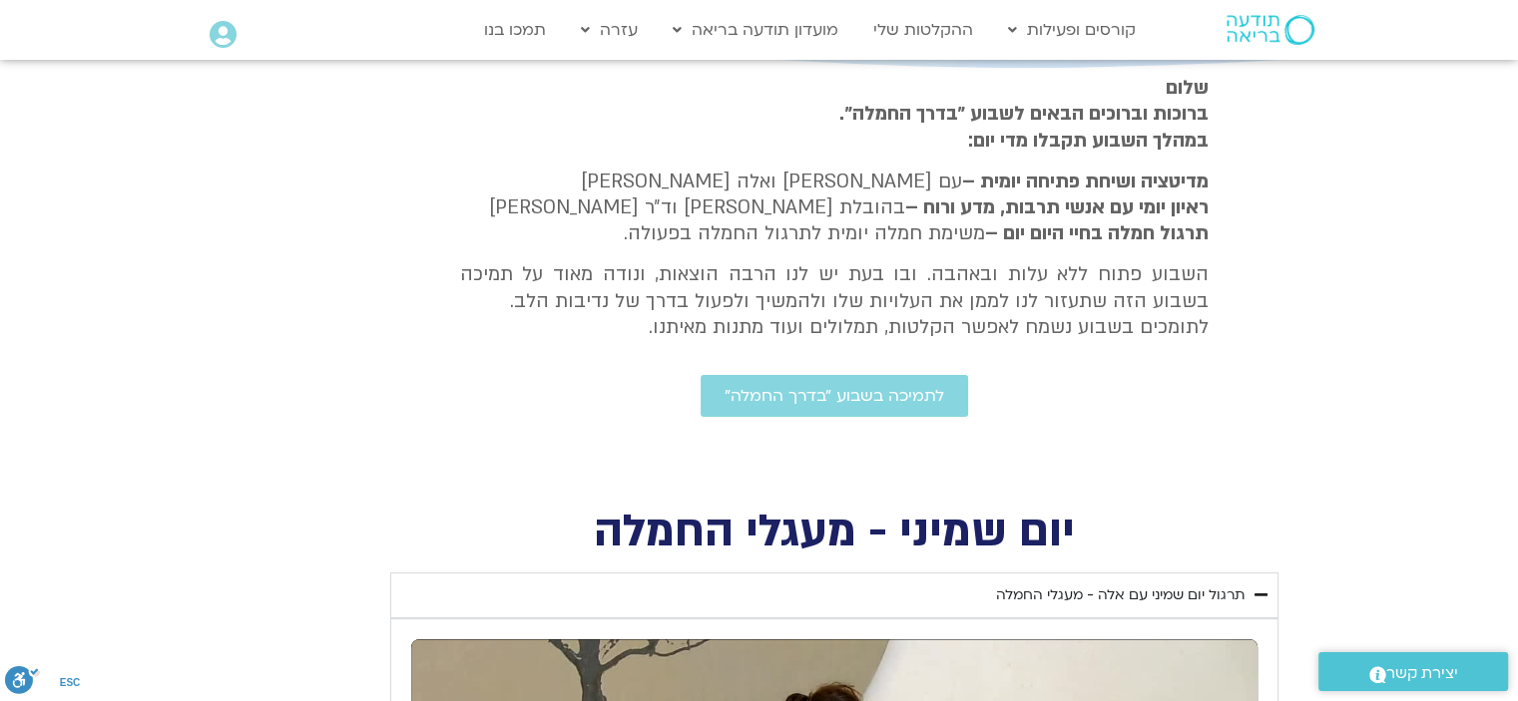
type input "919"
type input "1081.16"
type input "919"
type input "1081.16"
type input "919"
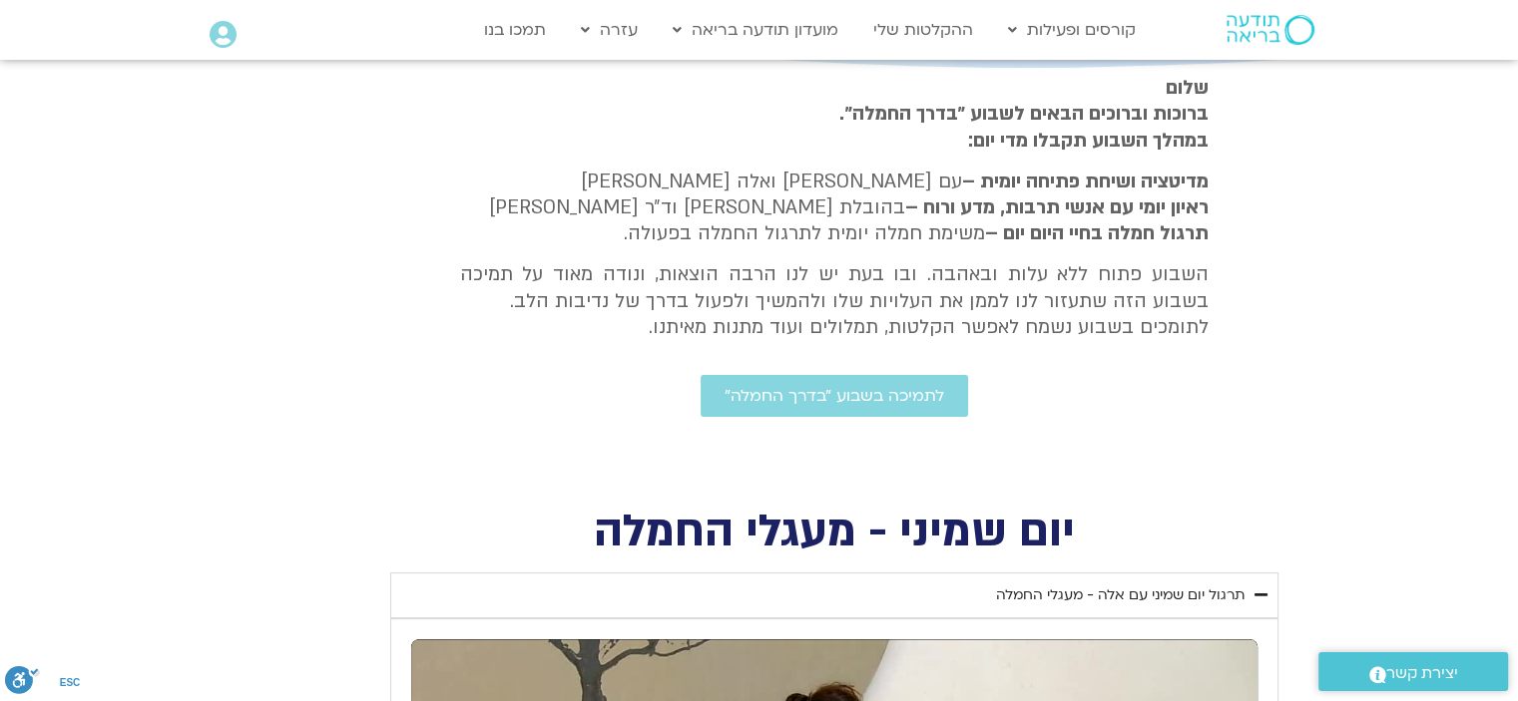
type input "1081.16"
type input "919"
type input "1081.16"
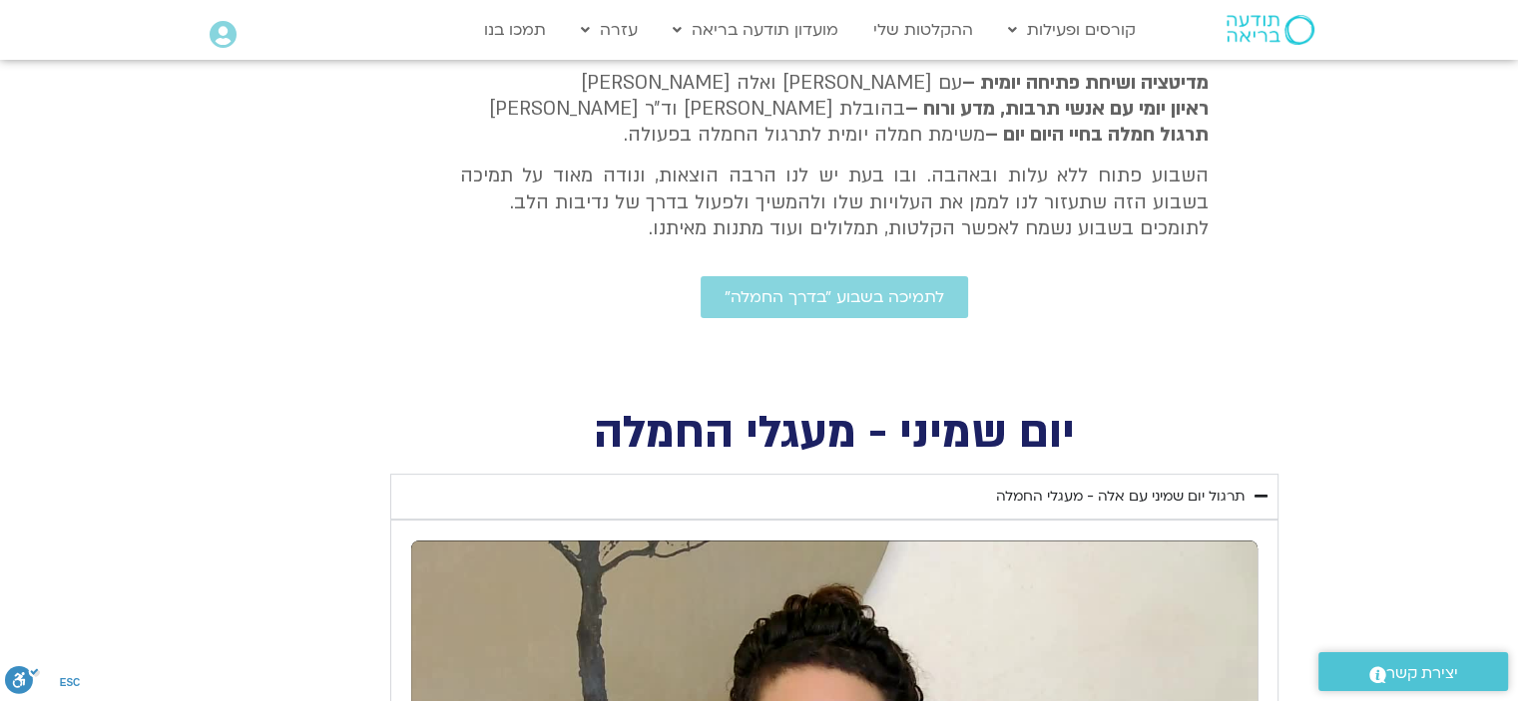
type input "919"
type input "1081.16"
type input "919"
type input "1081.16"
type input "919"
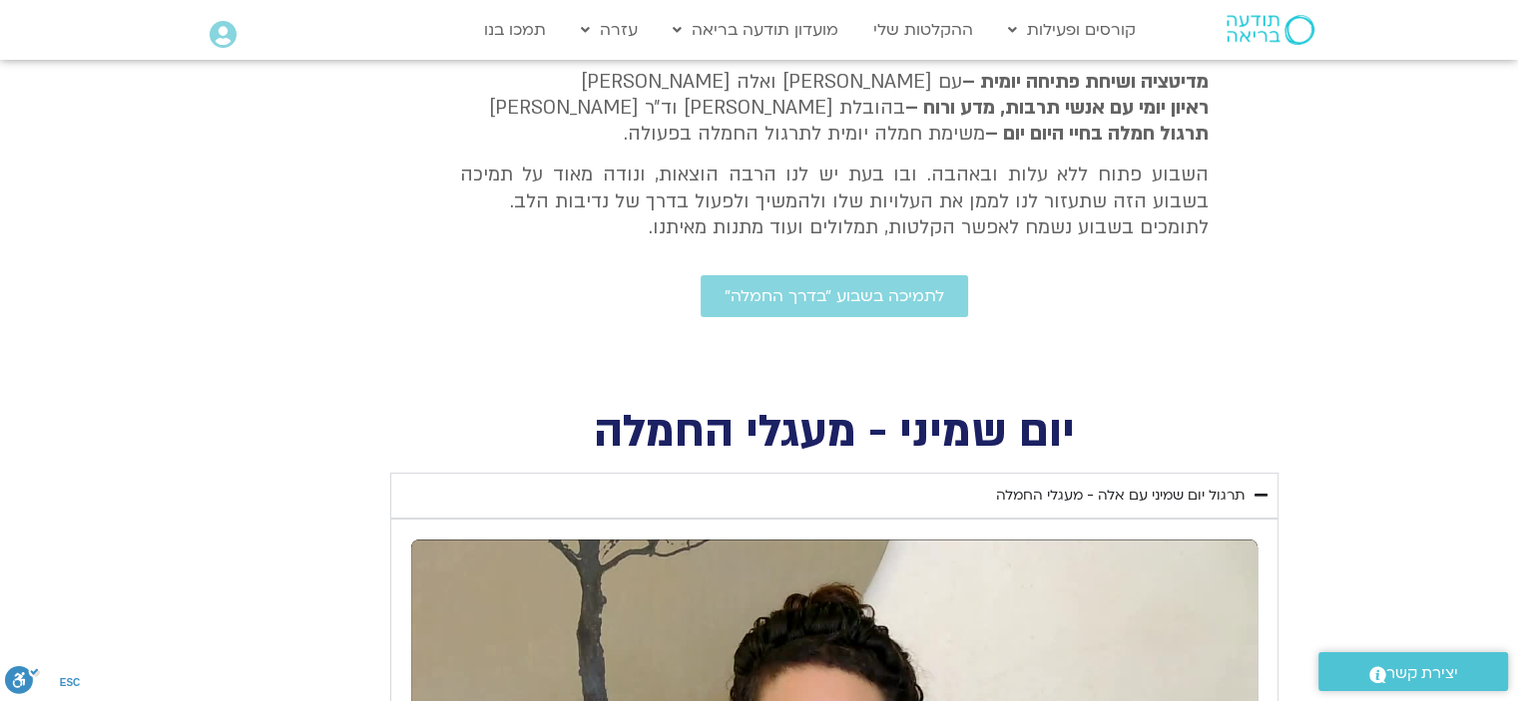
type input "1081.16"
type input "919"
type input "1081.16"
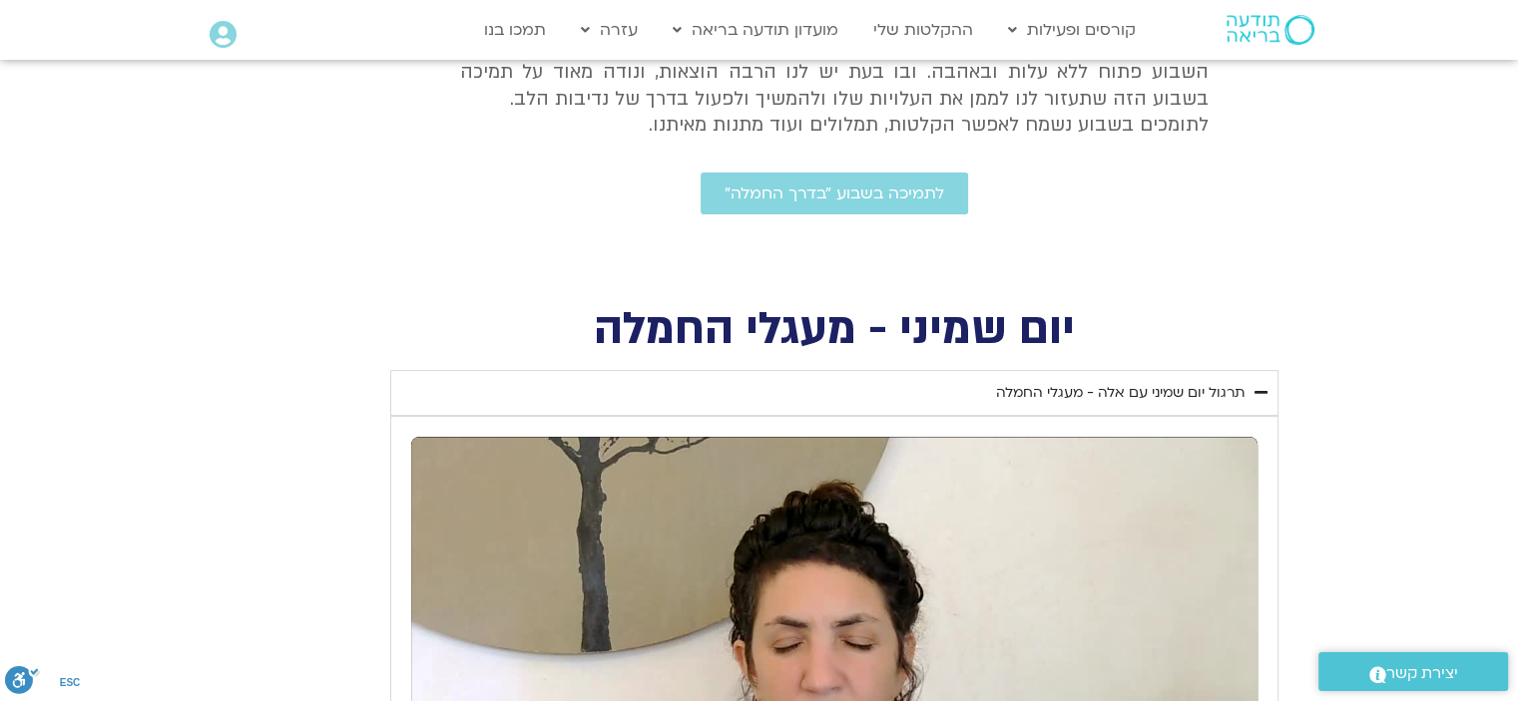
type input "919"
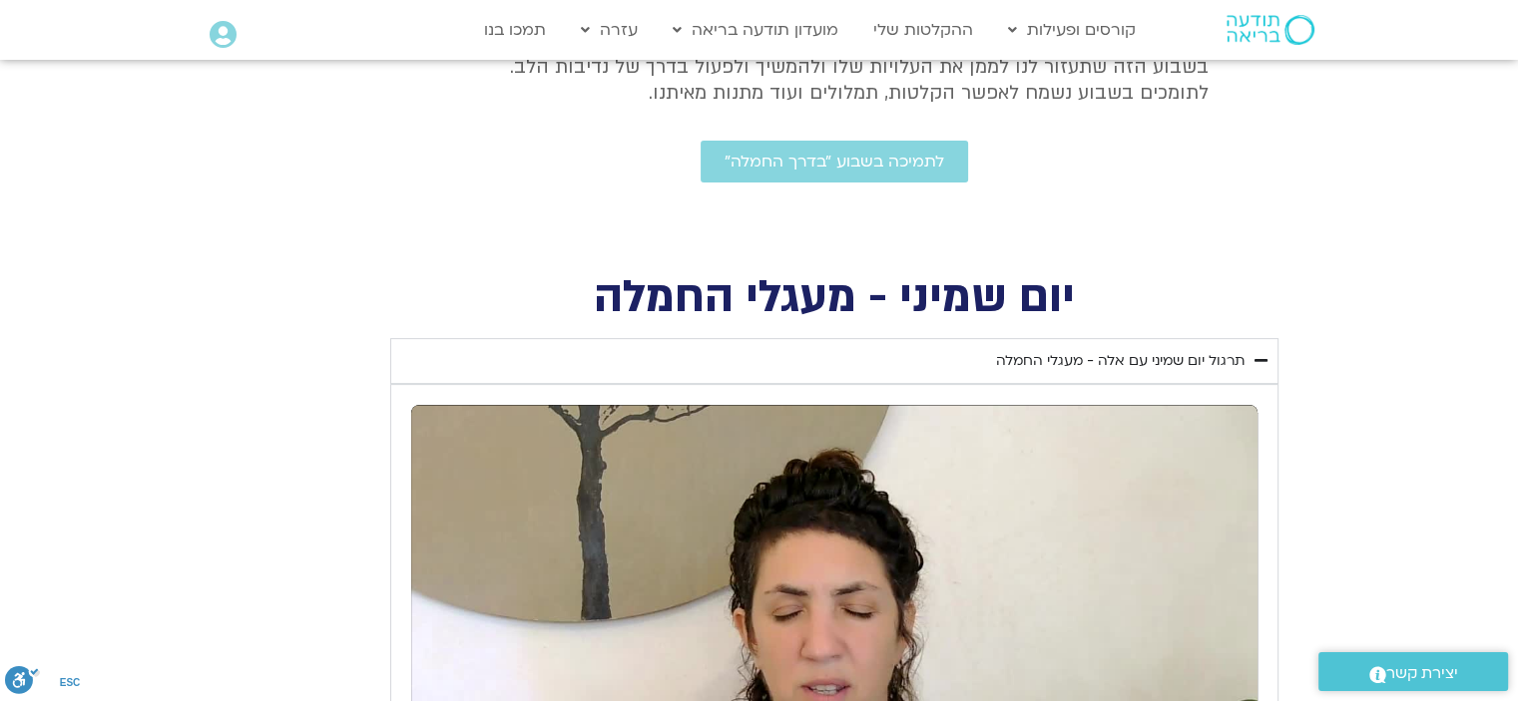
type input "1081.16"
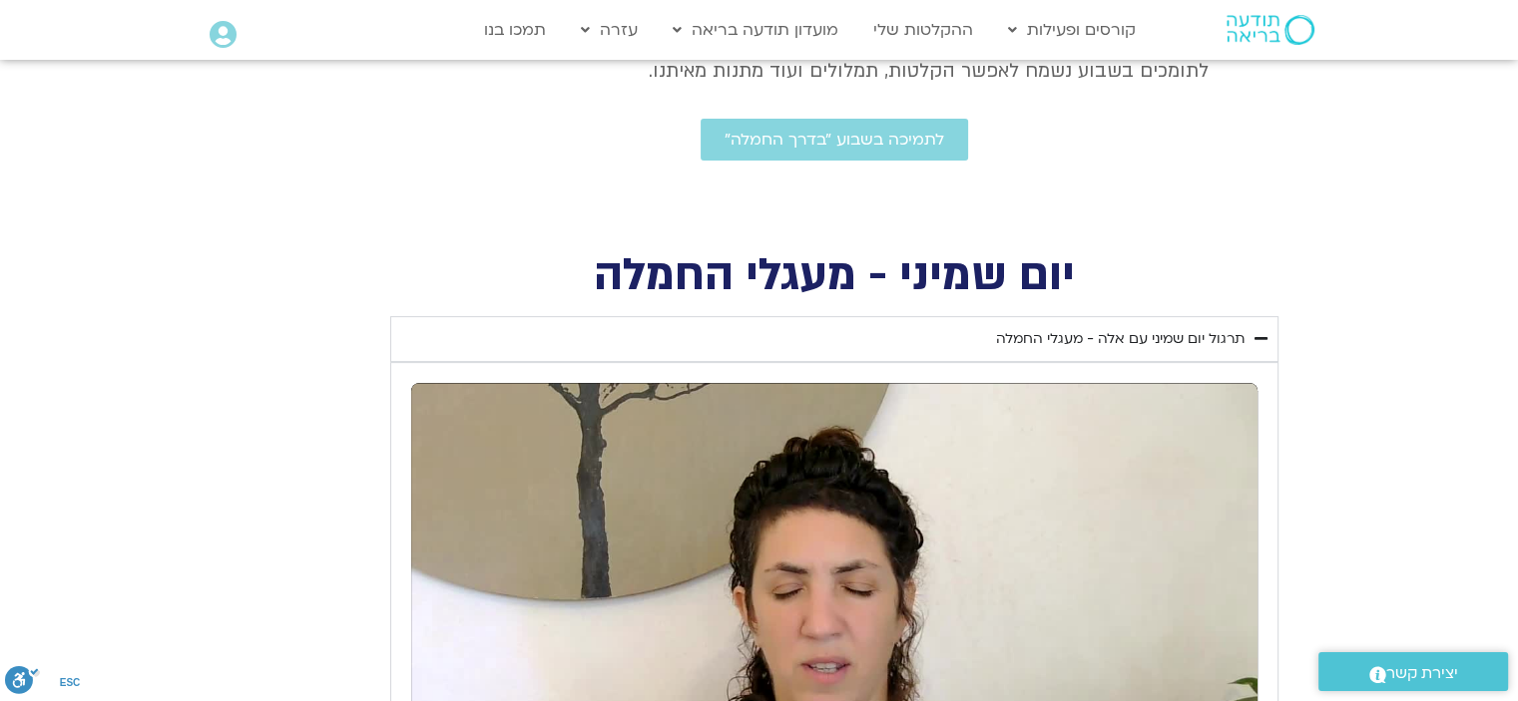
type input "919"
type input "1081.16"
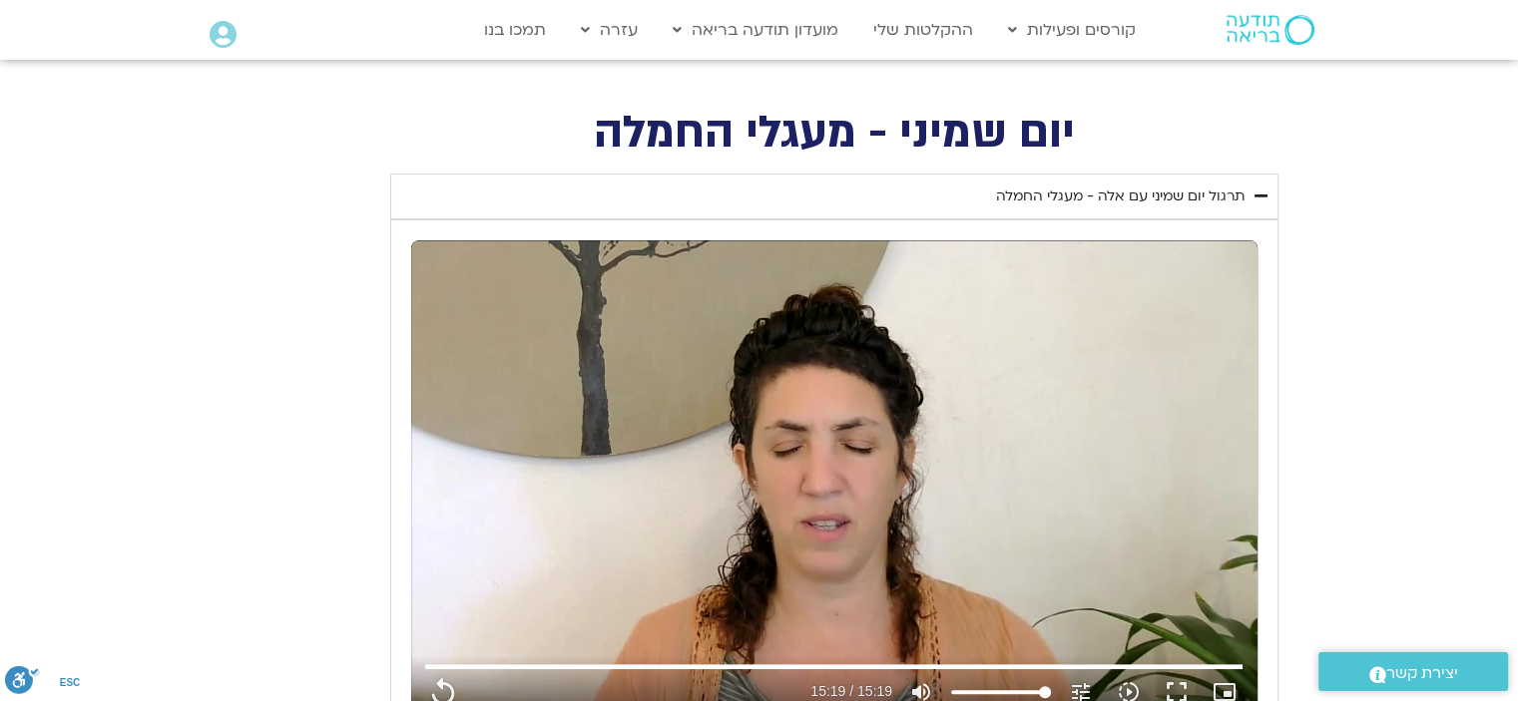
type input "919"
type input "1081.16"
type input "919"
type input "1081.16"
type input "919"
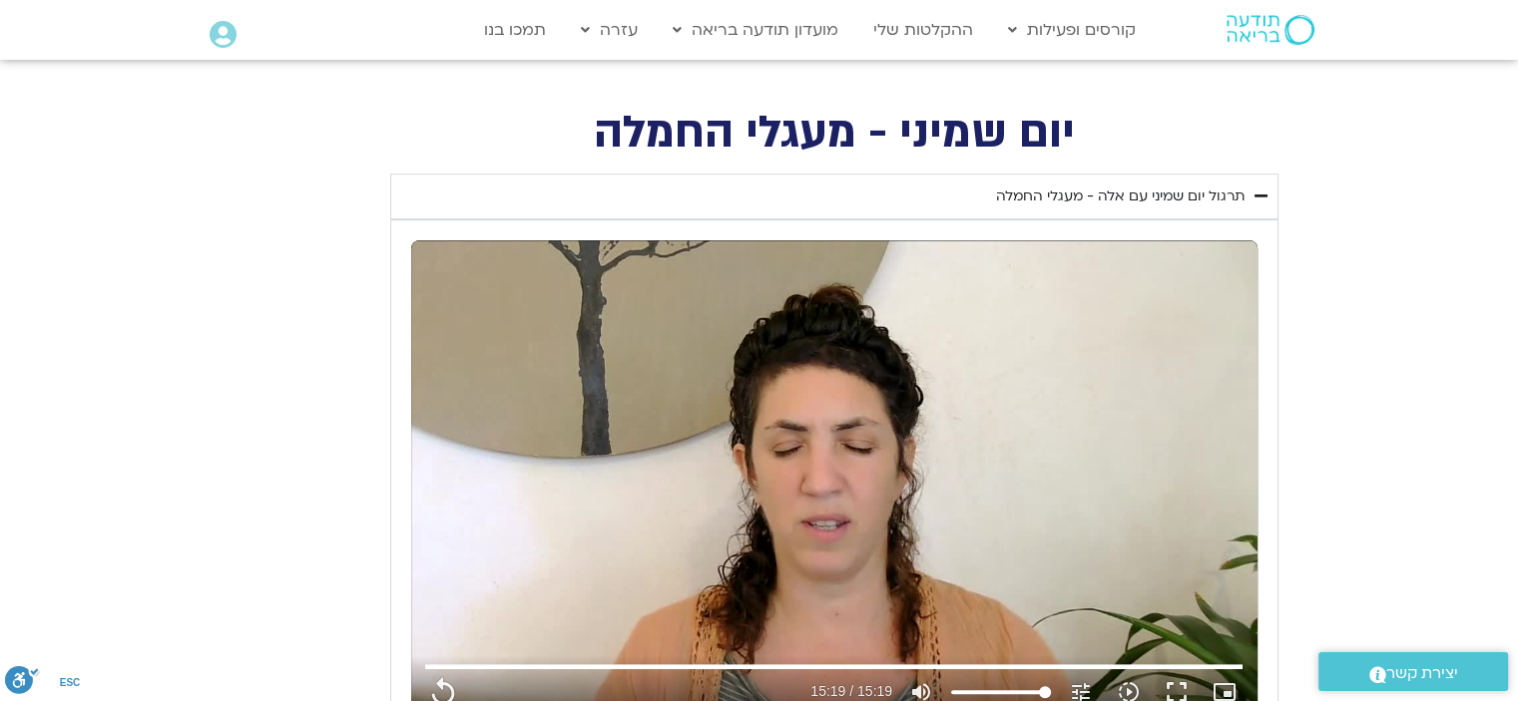
type input "1081.16"
type input "919"
type input "1081.16"
type input "919"
type input "1081.16"
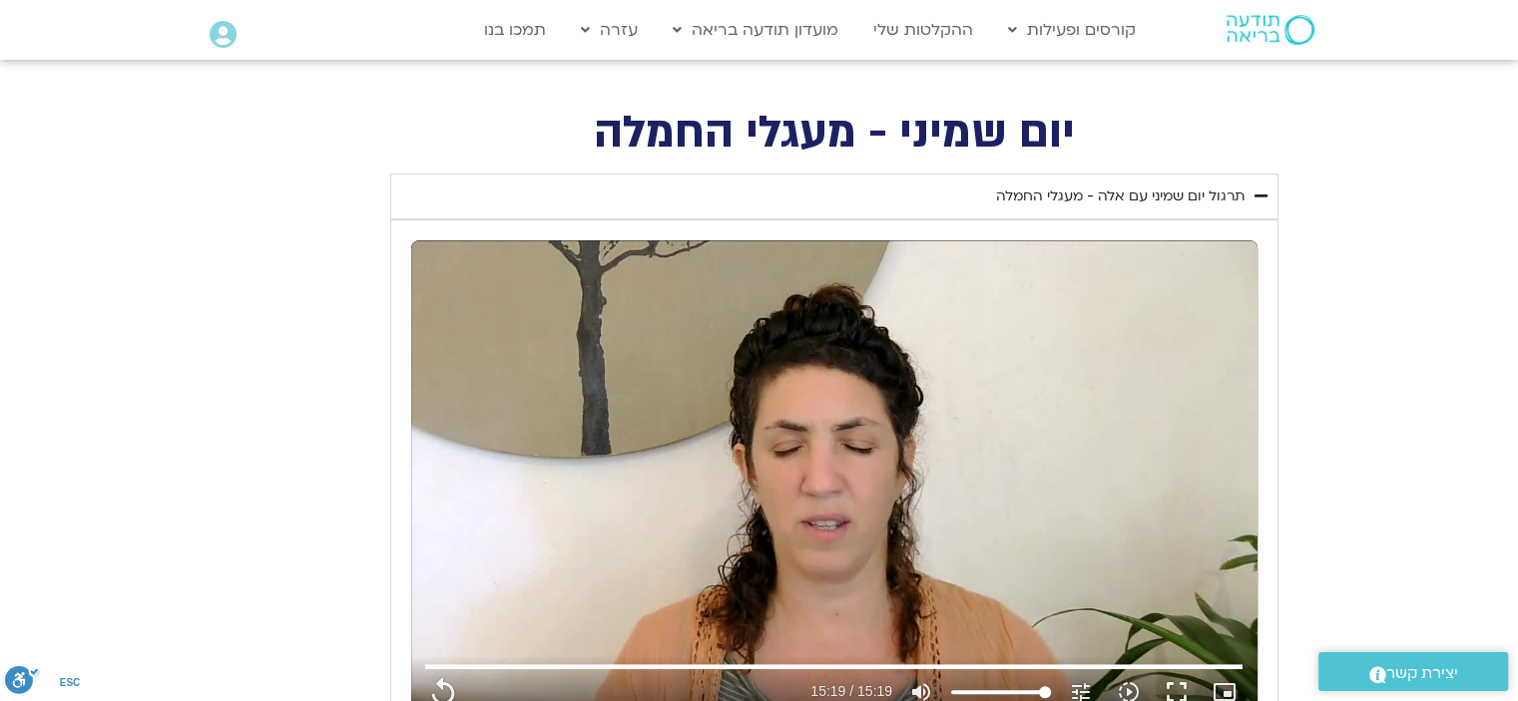
type input "919"
type input "1081.16"
type input "919"
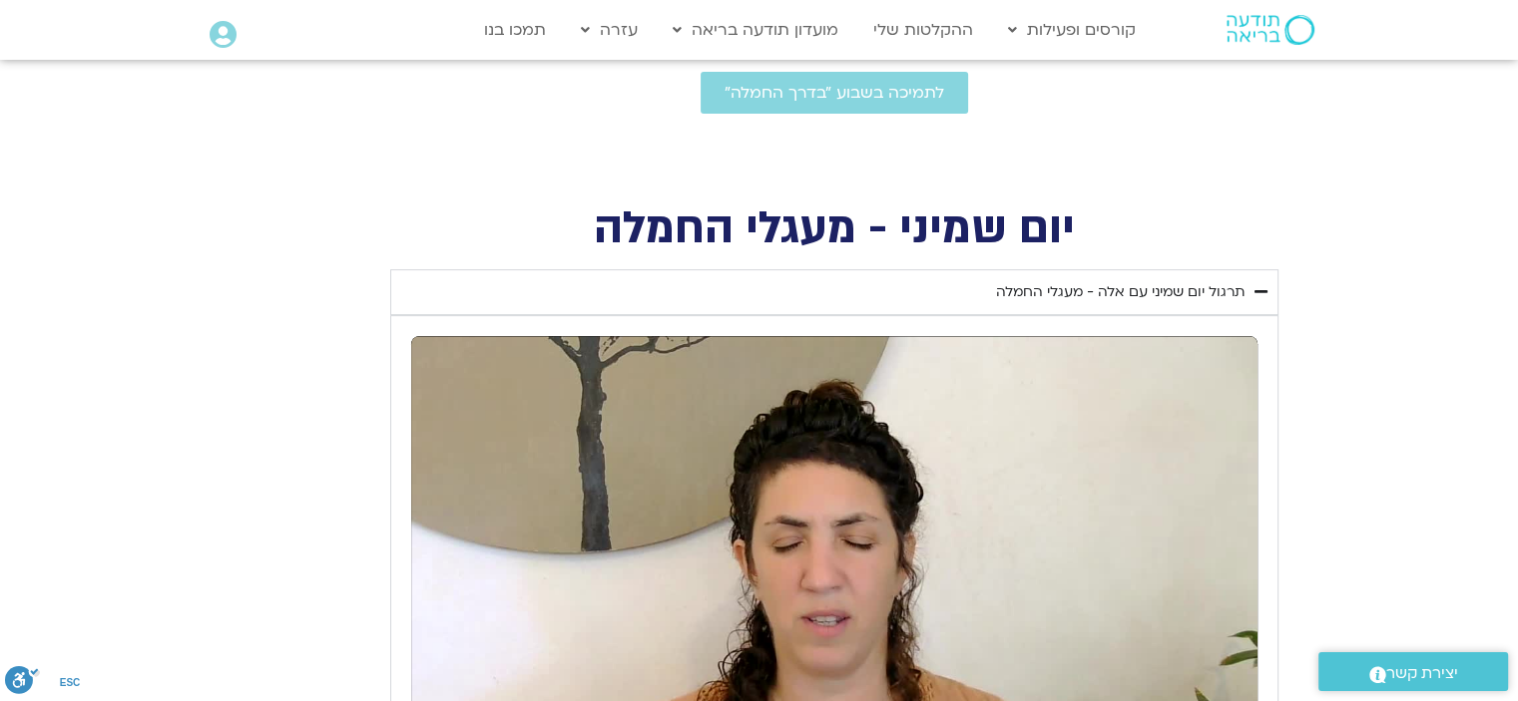
type input "1081.16"
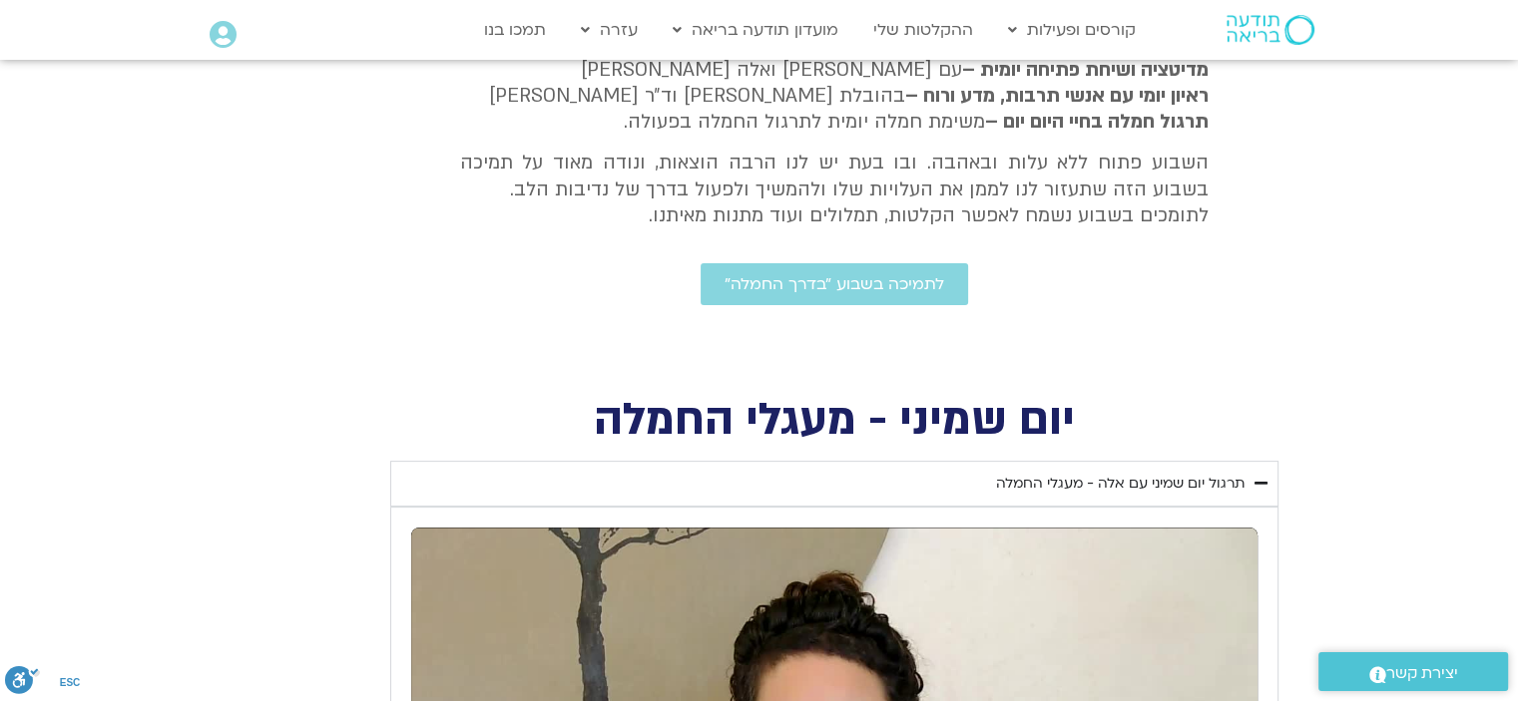
type input "919"
type input "1081.16"
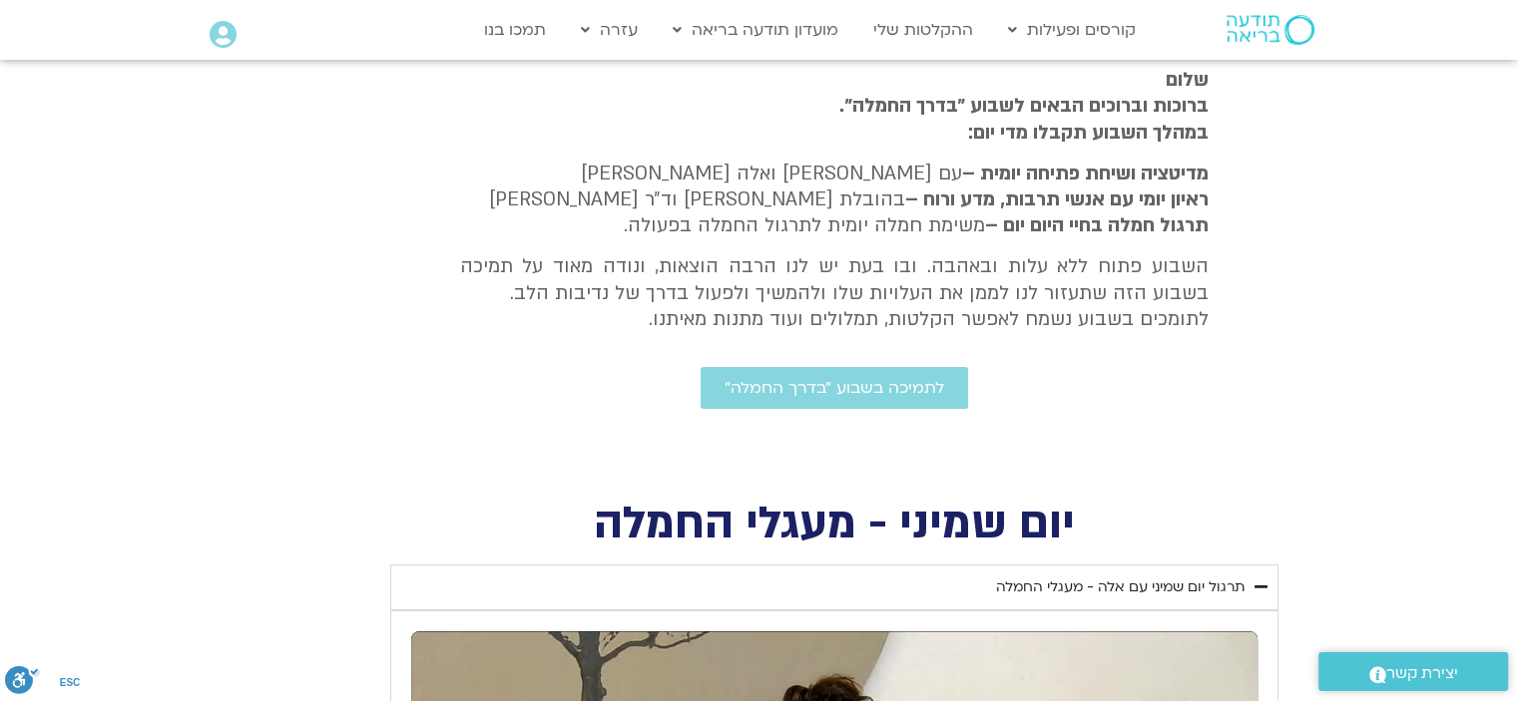
type input "919"
type input "1081.16"
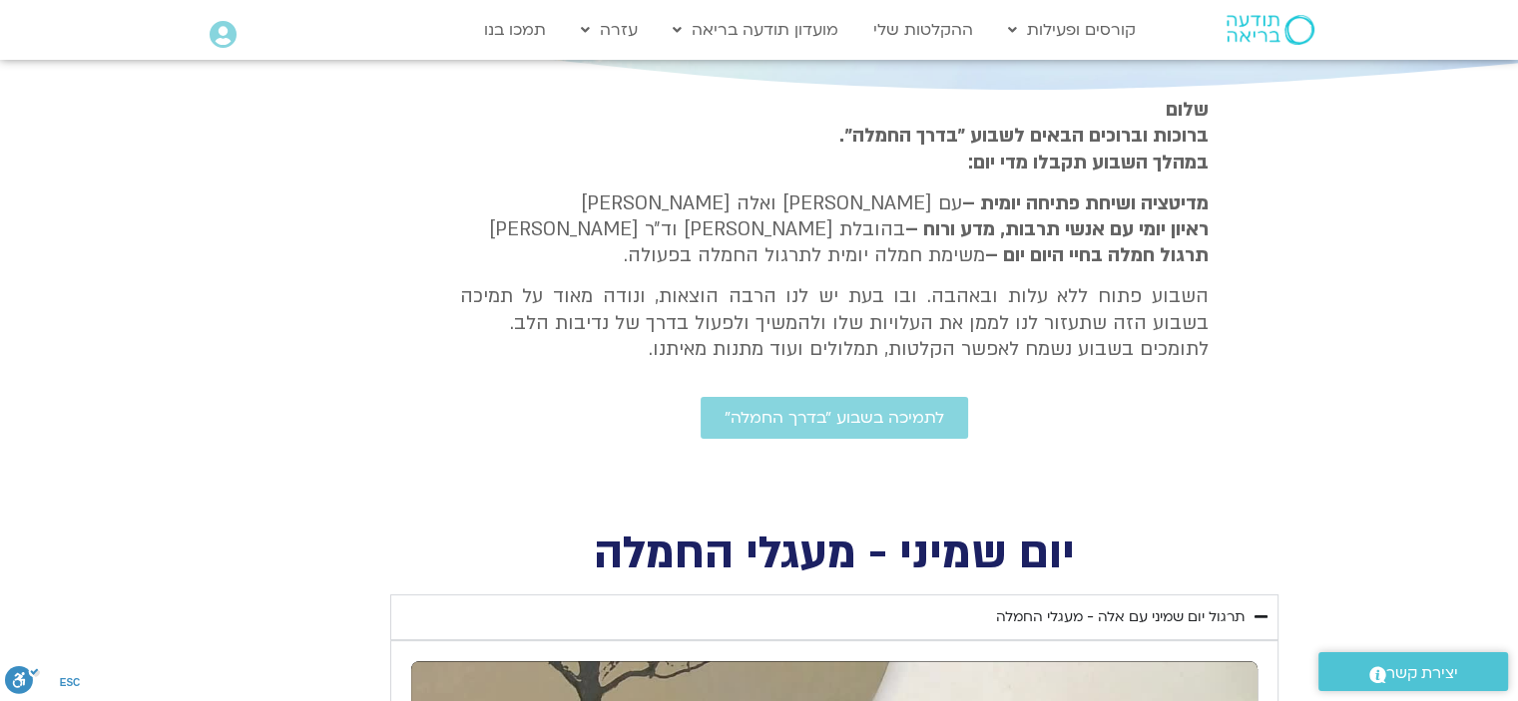
type input "919"
type input "1081.16"
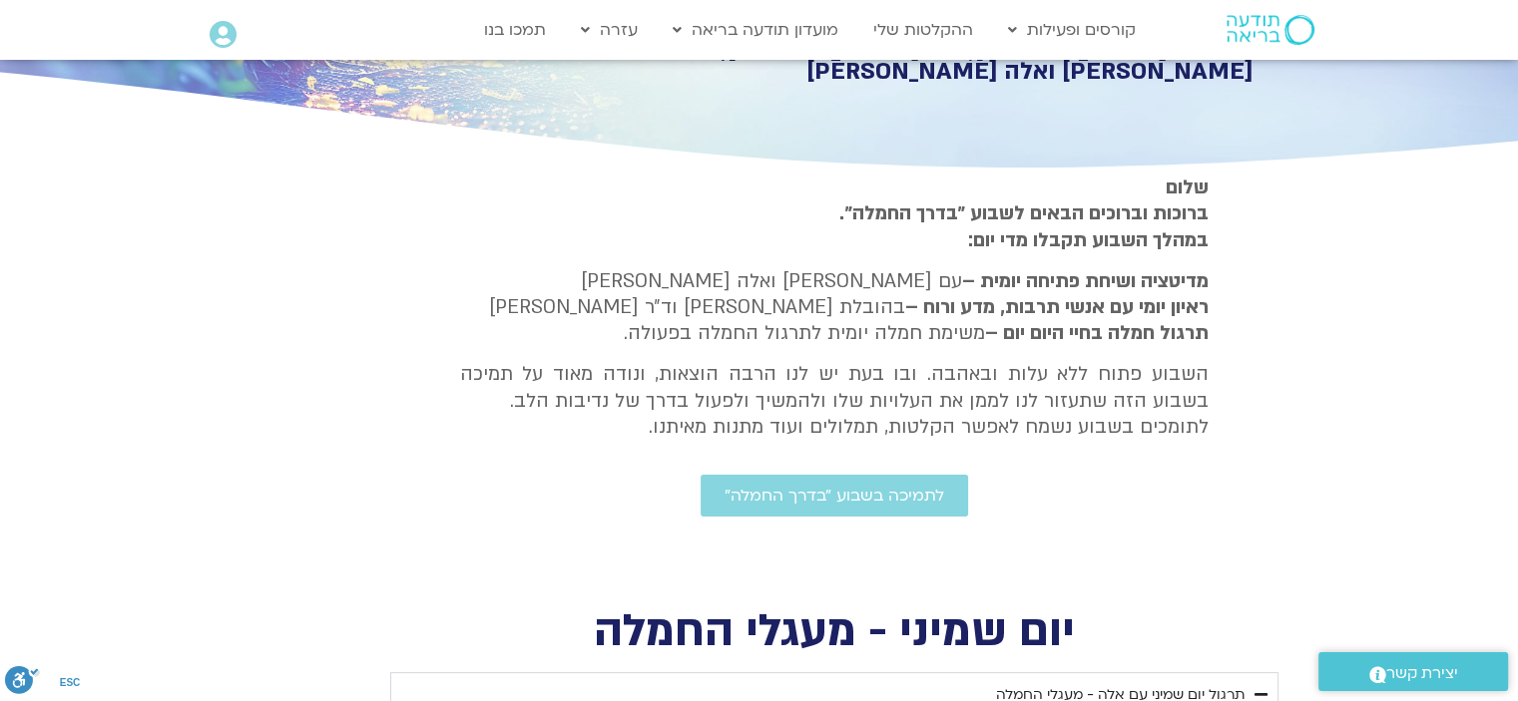
type input "919"
type input "1081.16"
type input "919"
type input "1081.16"
type input "919"
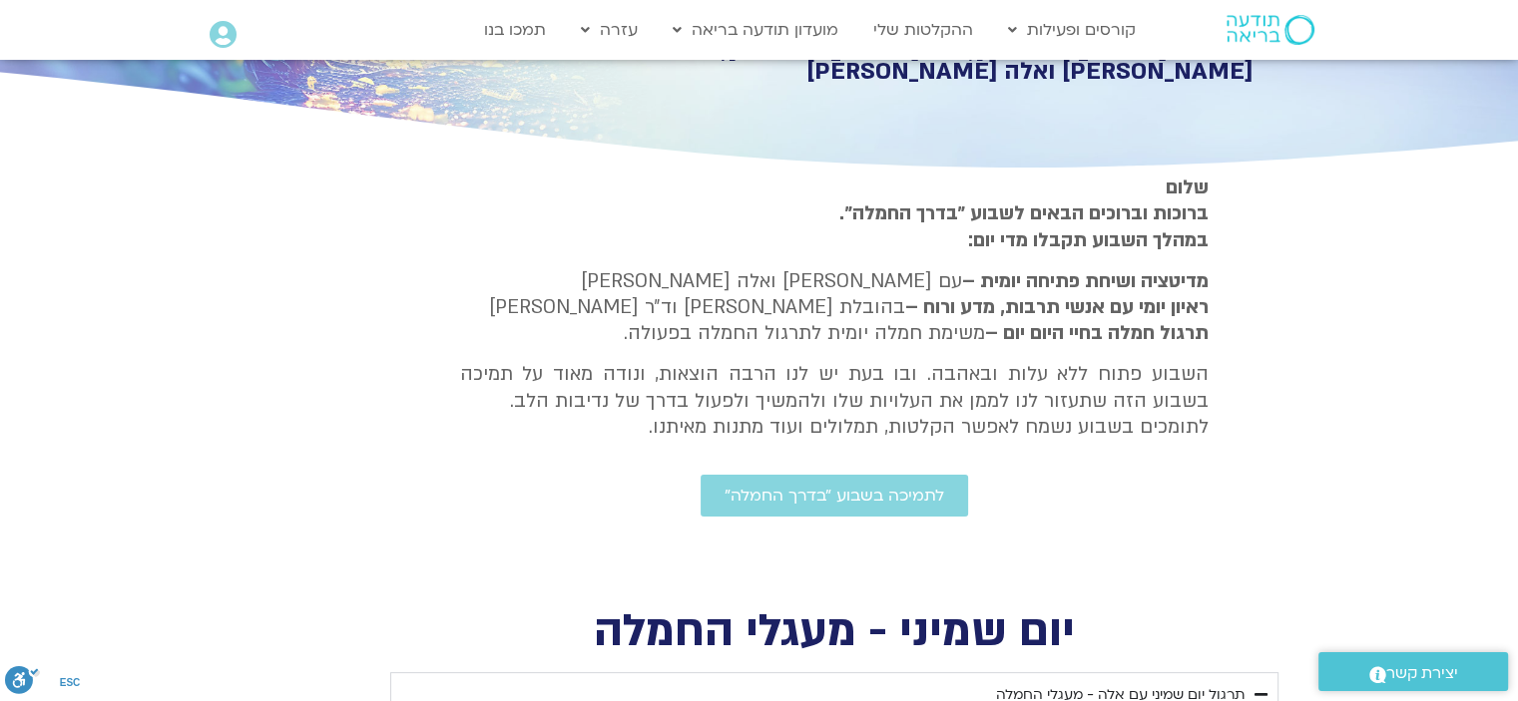
type input "1081.16"
type input "919"
type input "1081.16"
type input "919"
type input "1081.16"
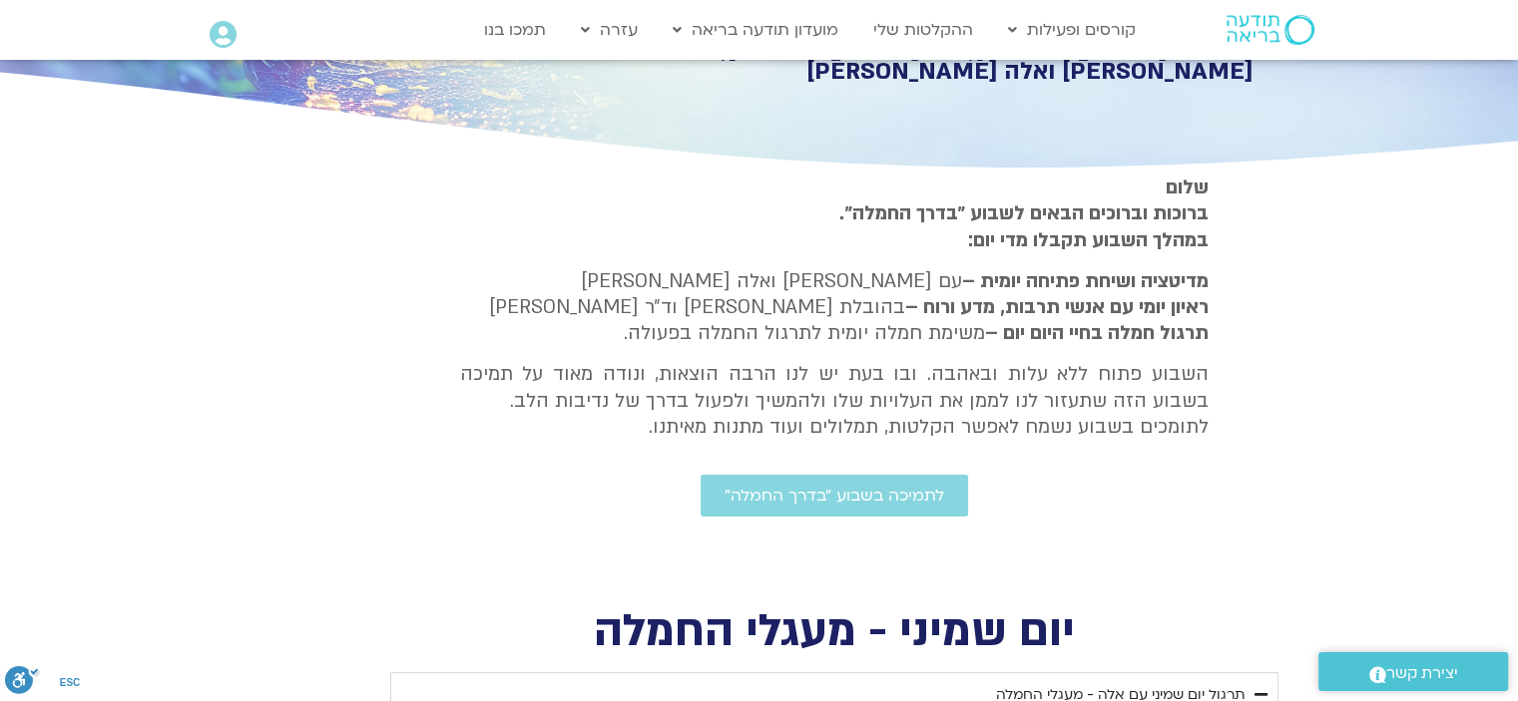
type input "919"
type input "1081.16"
type input "919"
type input "1081.16"
type input "919"
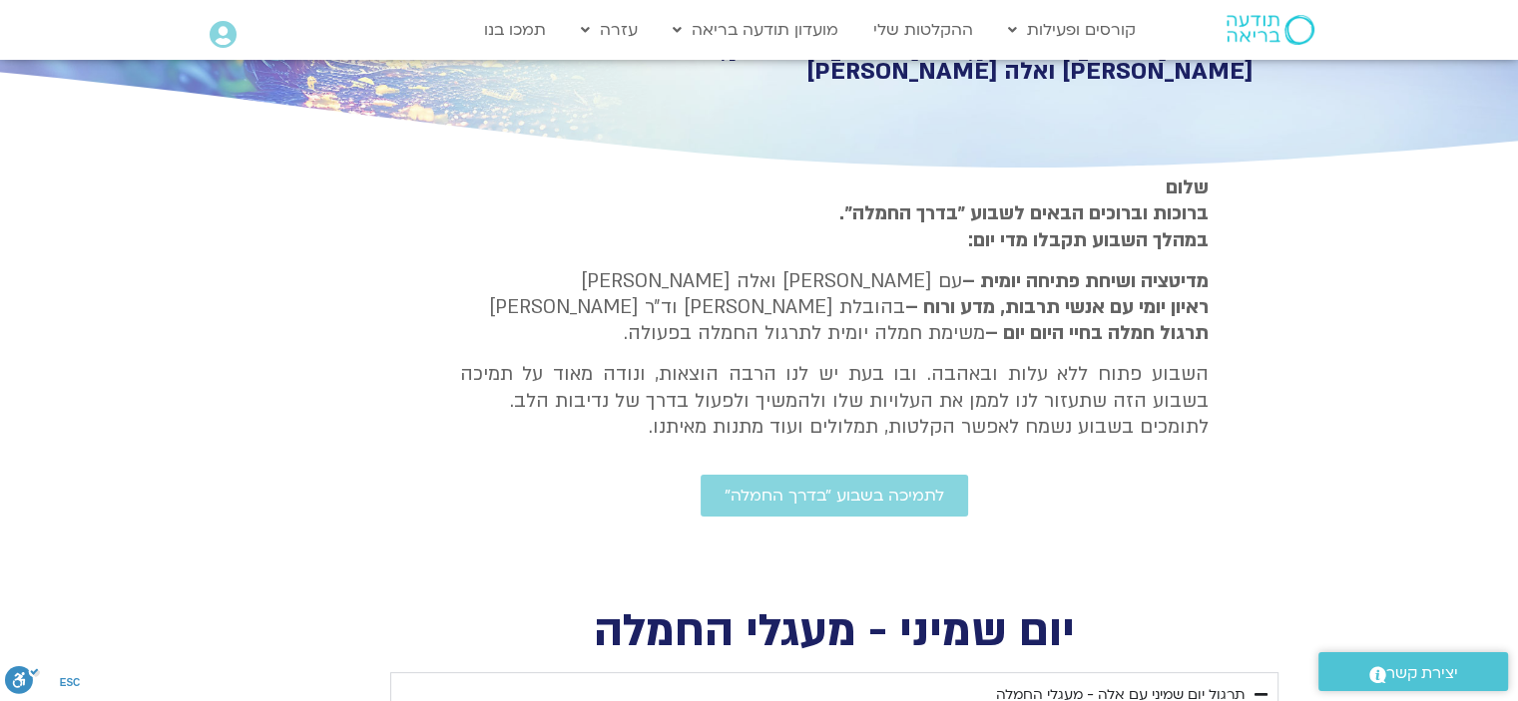
type input "1081.16"
type input "919"
type input "1081.16"
type input "919"
type input "1081.16"
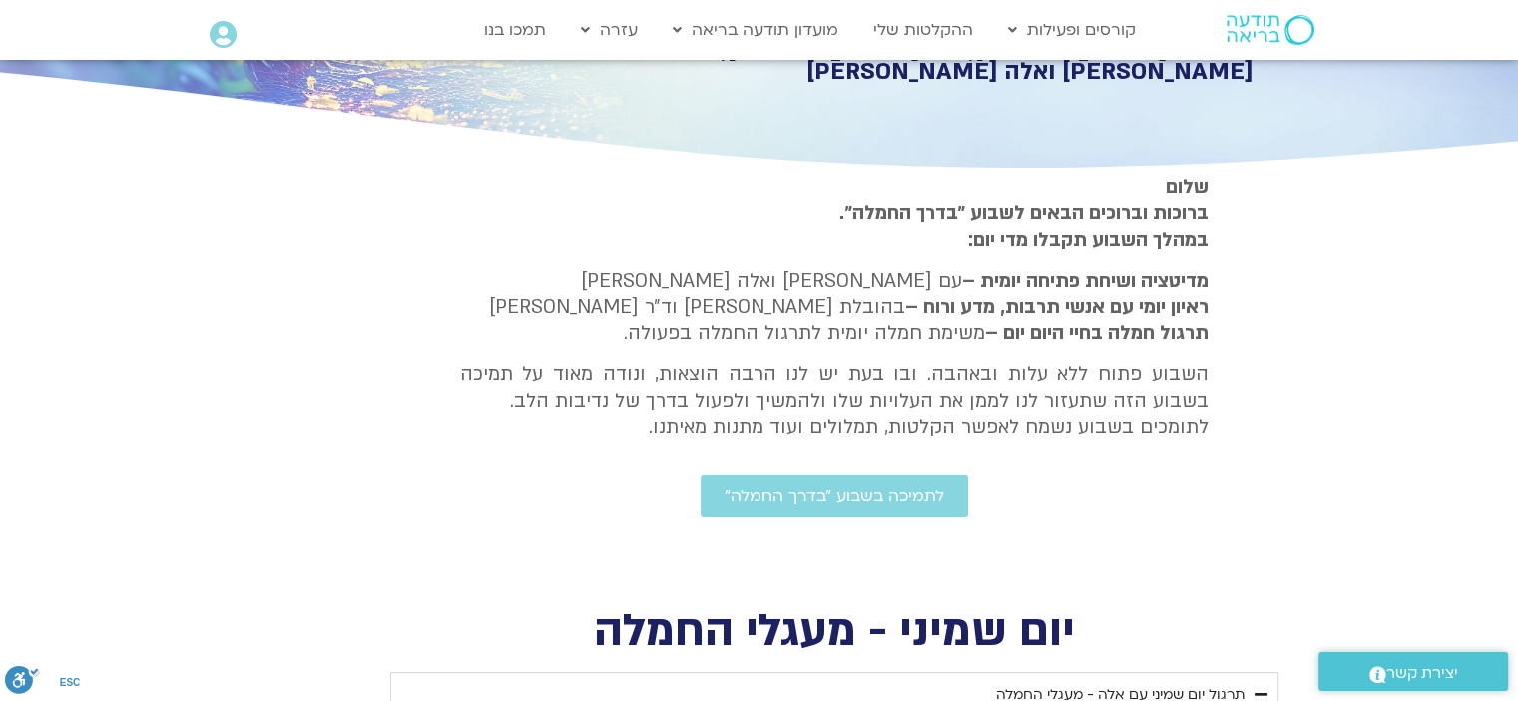
type input "919"
type input "1081.16"
type input "919"
type input "1081.16"
type input "919"
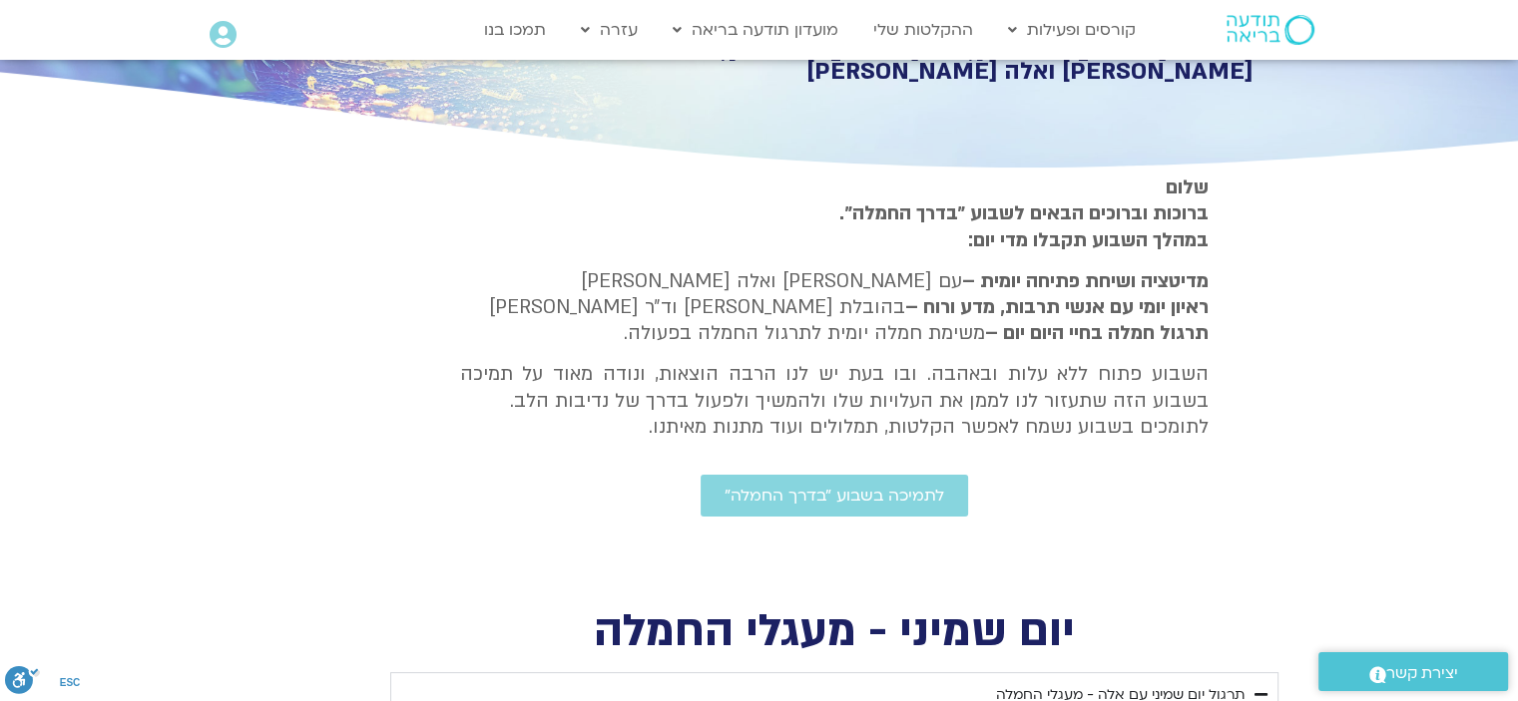
type input "1081.16"
type input "919"
type input "1081.16"
type input "919"
type input "1081.16"
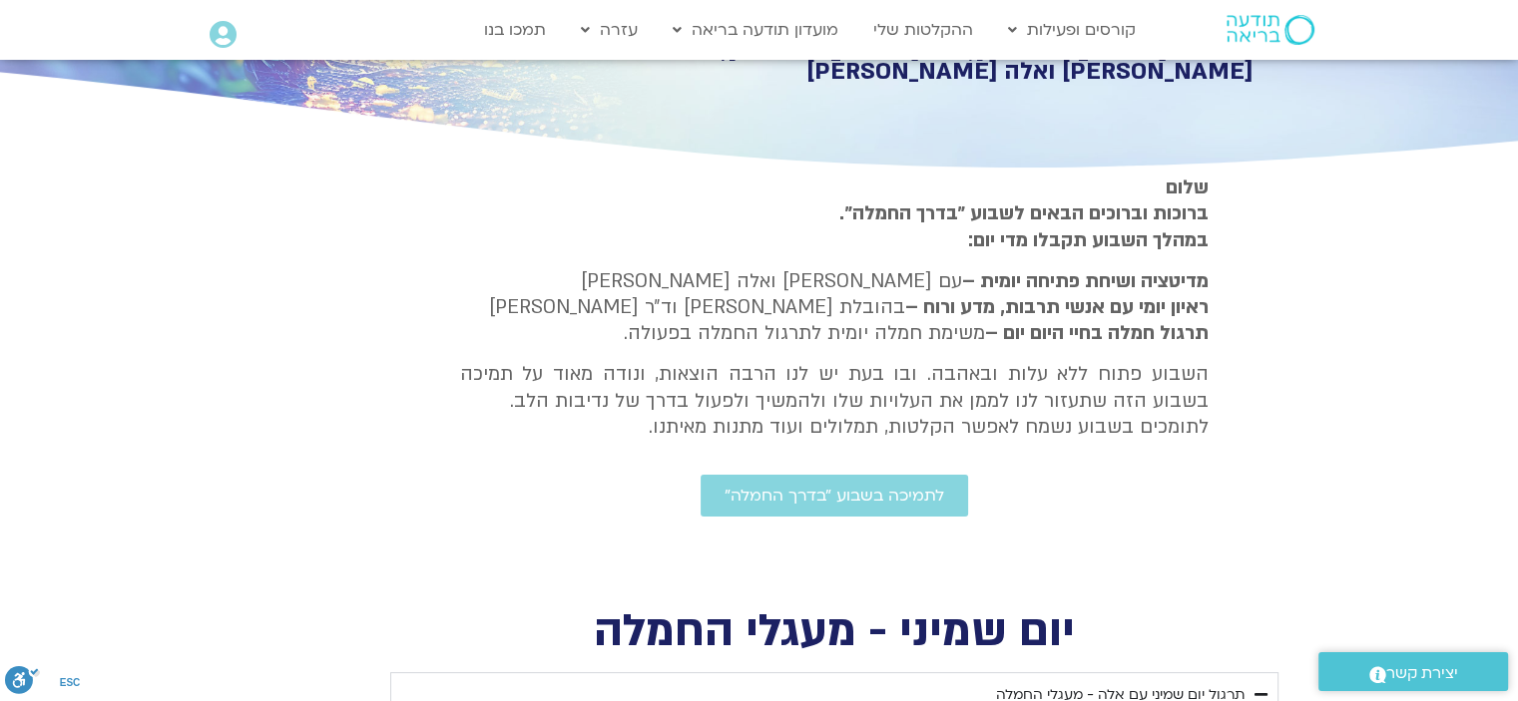
type input "919"
type input "1081.16"
type input "919"
type input "1081.16"
type input "919"
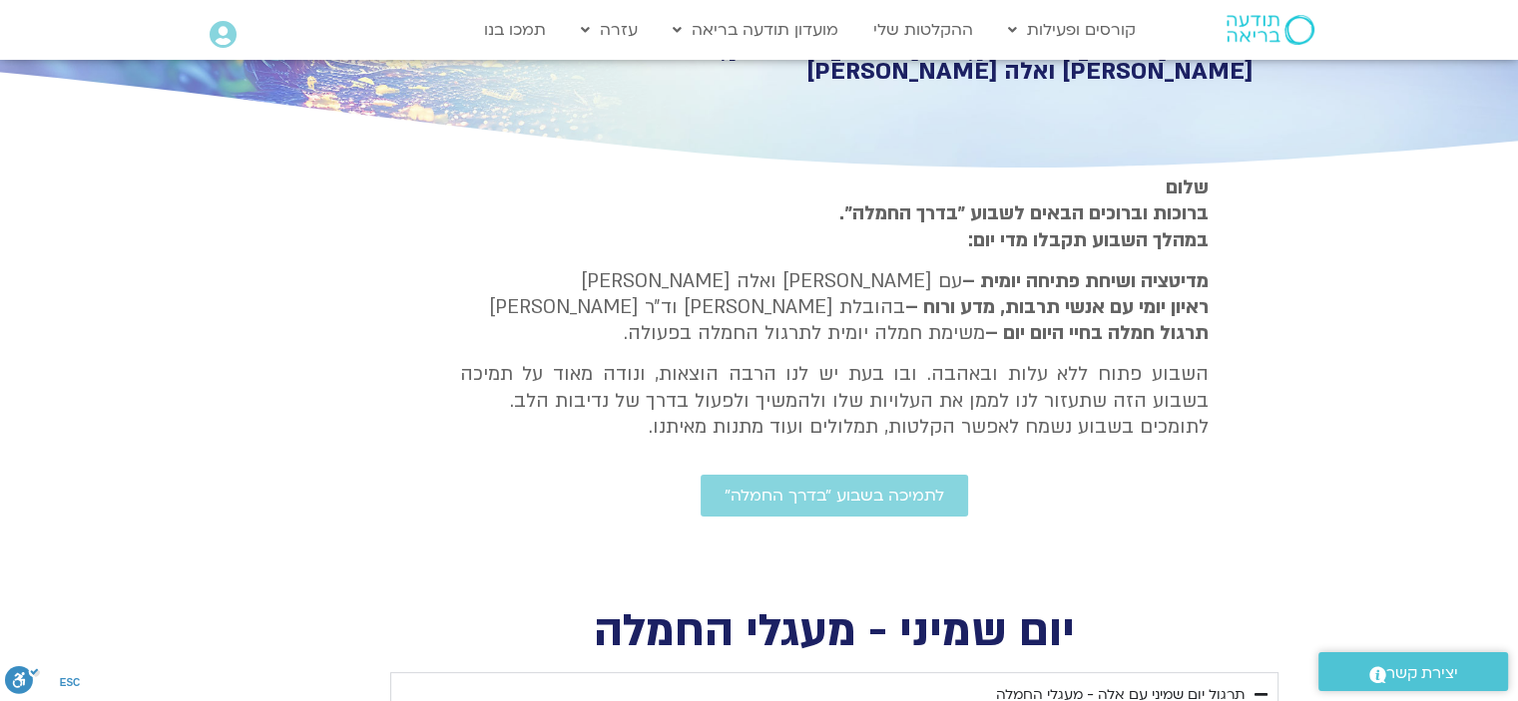
type input "1081.16"
type input "919"
type input "1081.16"
type input "919"
type input "1081.16"
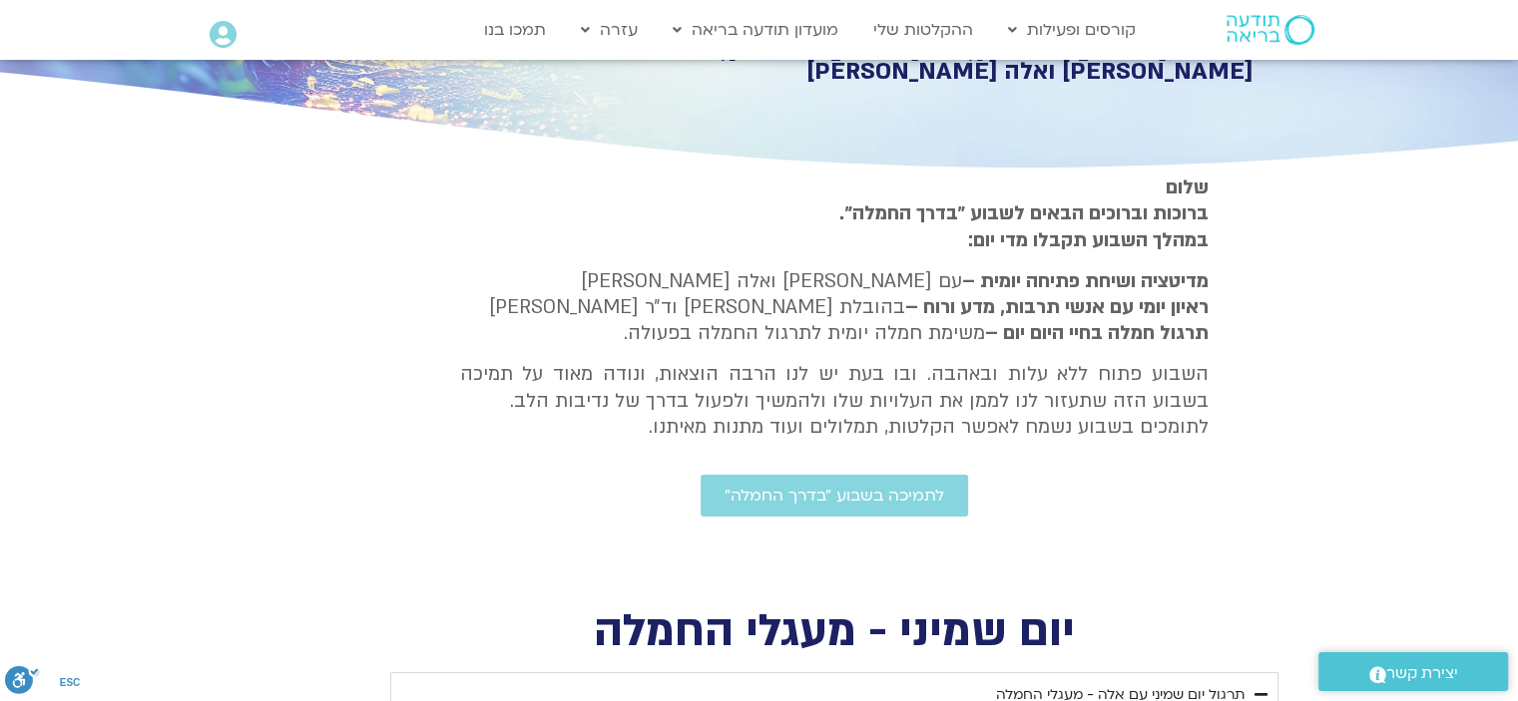
type input "919"
type input "1081.16"
type input "919"
type input "1081.16"
type input "919"
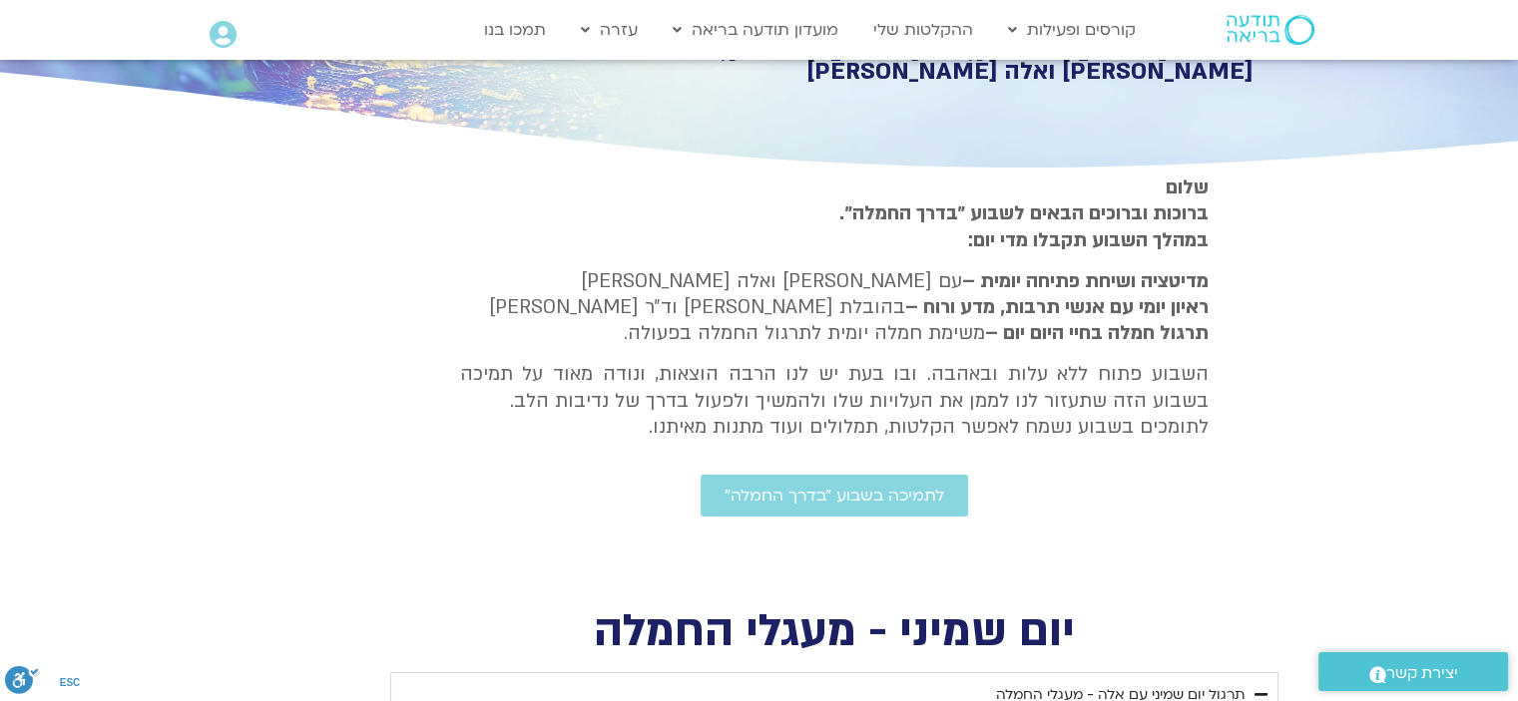
type input "1081.16"
type input "919"
type input "1081.16"
type input "919"
type input "1081.16"
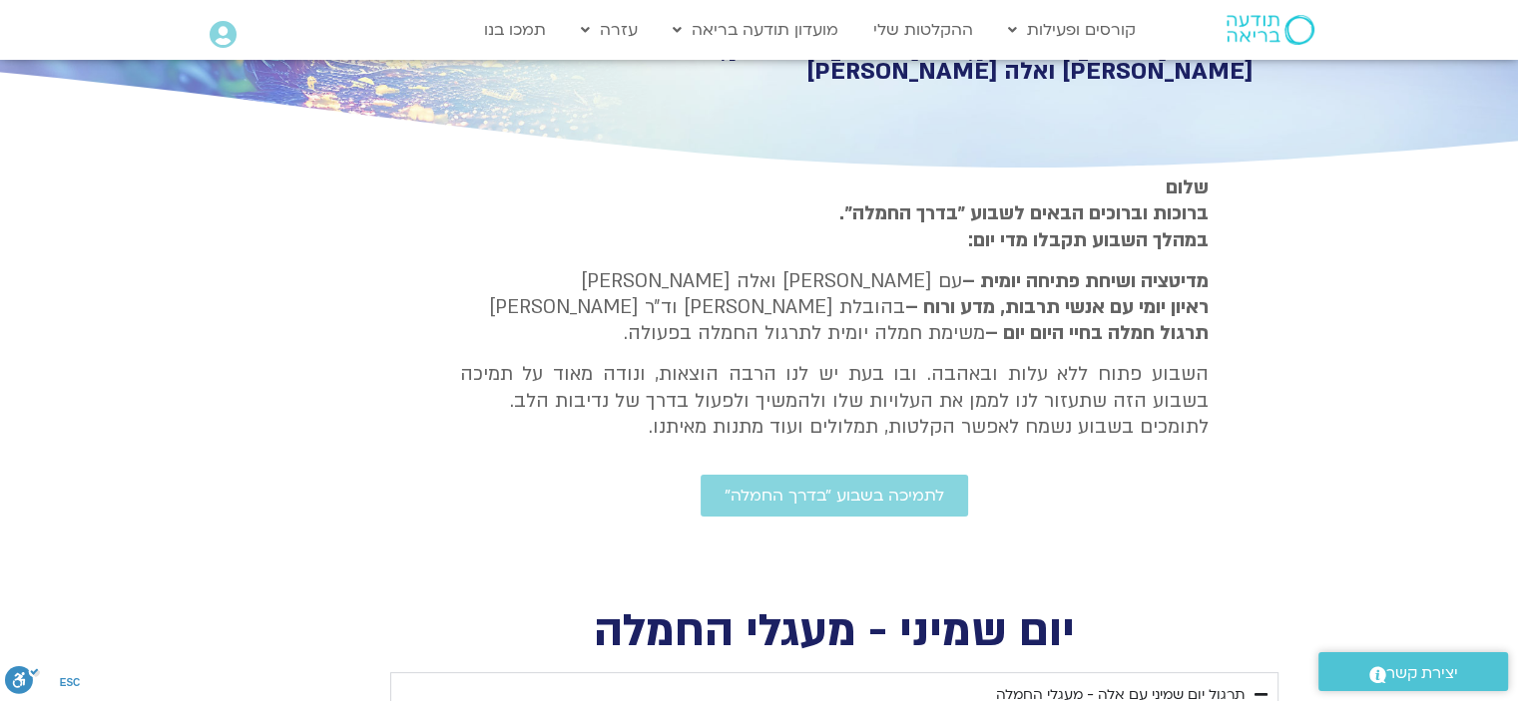
type input "919"
type input "1081.16"
type input "919"
type input "1081.16"
type input "919"
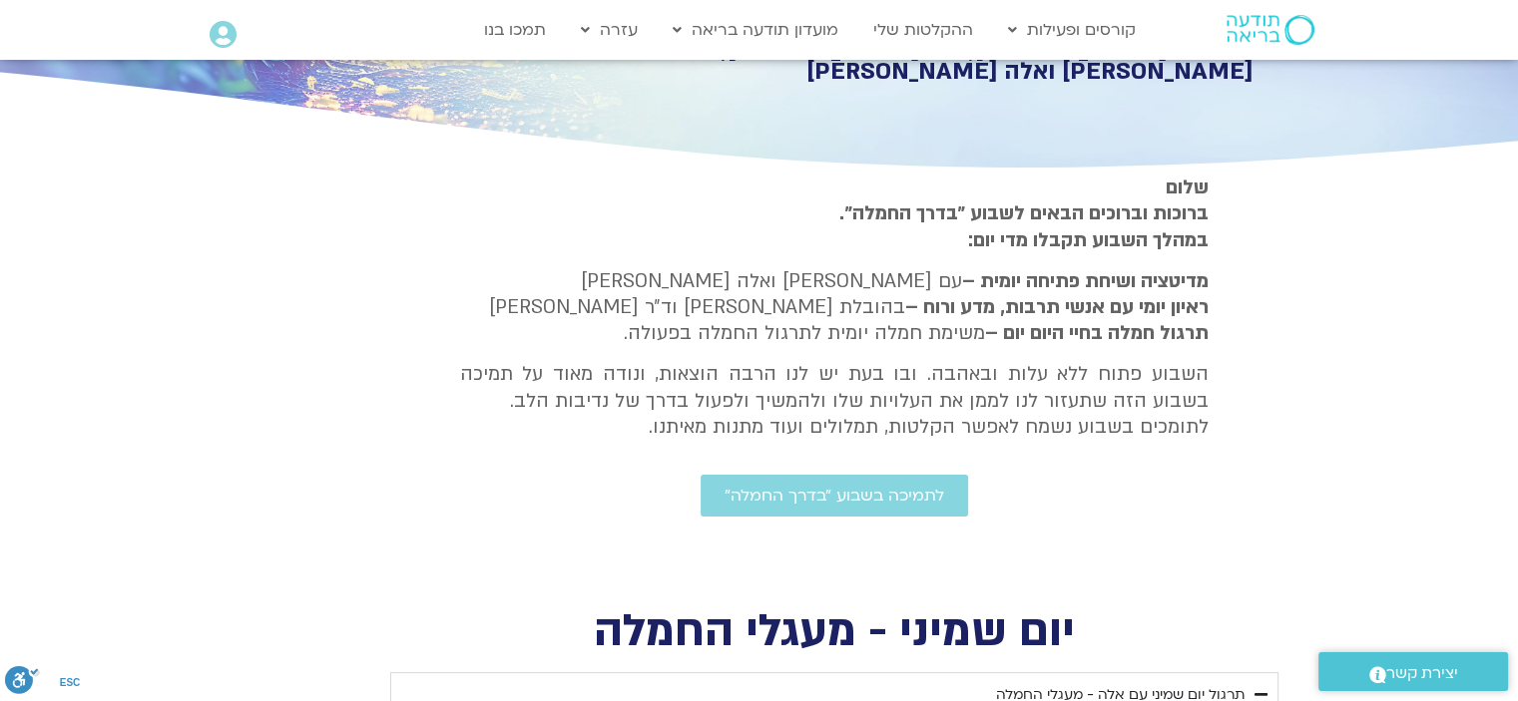
type input "1081.16"
type input "919"
type input "1081.16"
type input "919"
type input "1081.16"
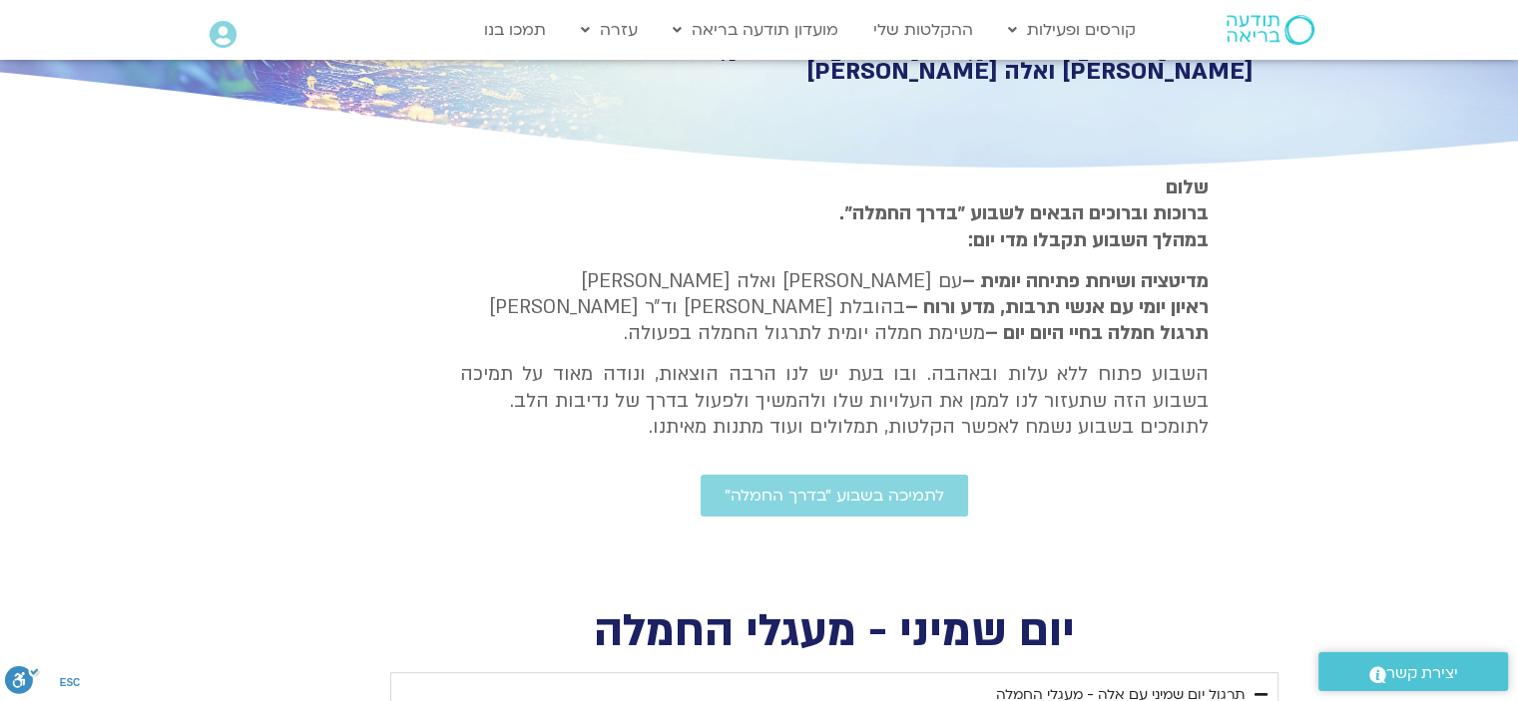
type input "919"
type input "1081.16"
type input "919"
type input "1081.16"
type input "919"
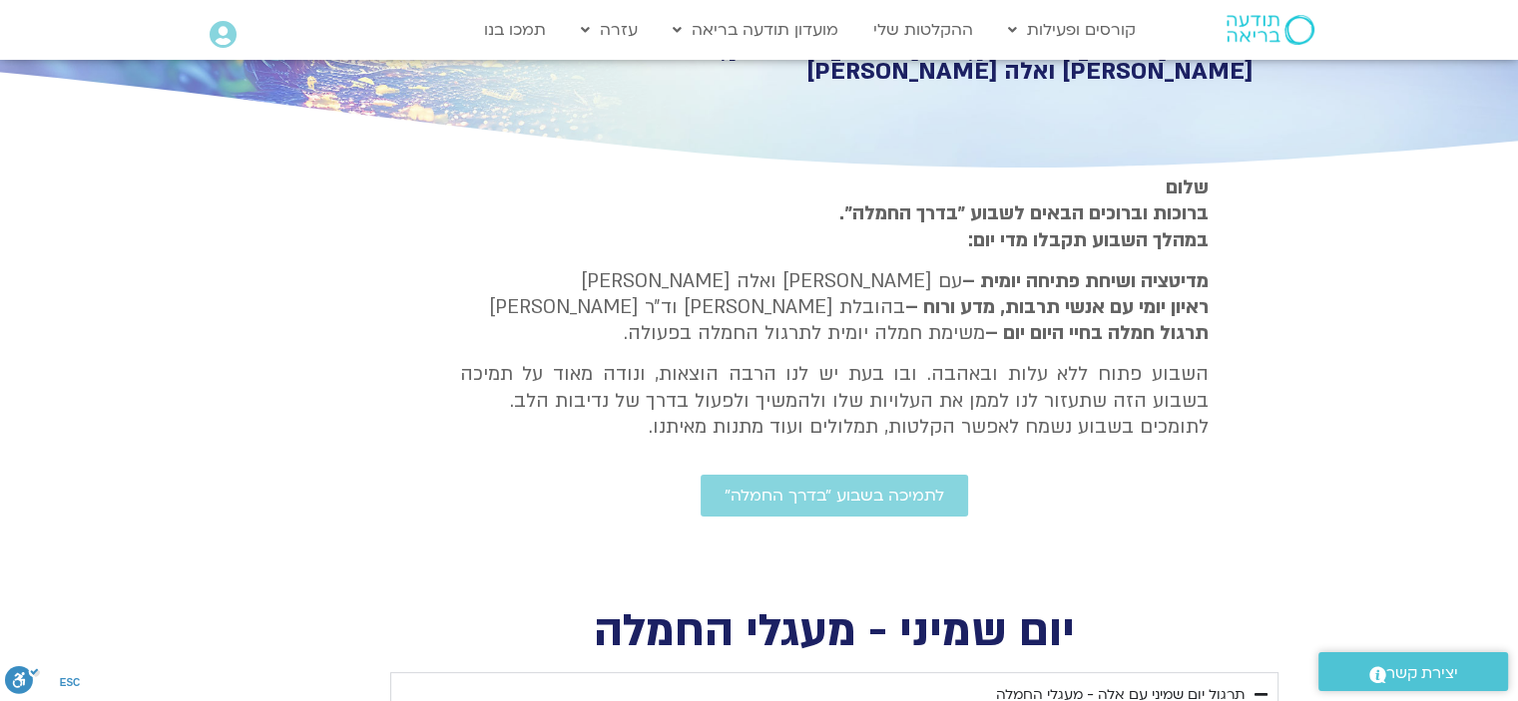
type input "1081.16"
type input "919"
type input "1081.16"
type input "919"
type input "1081.16"
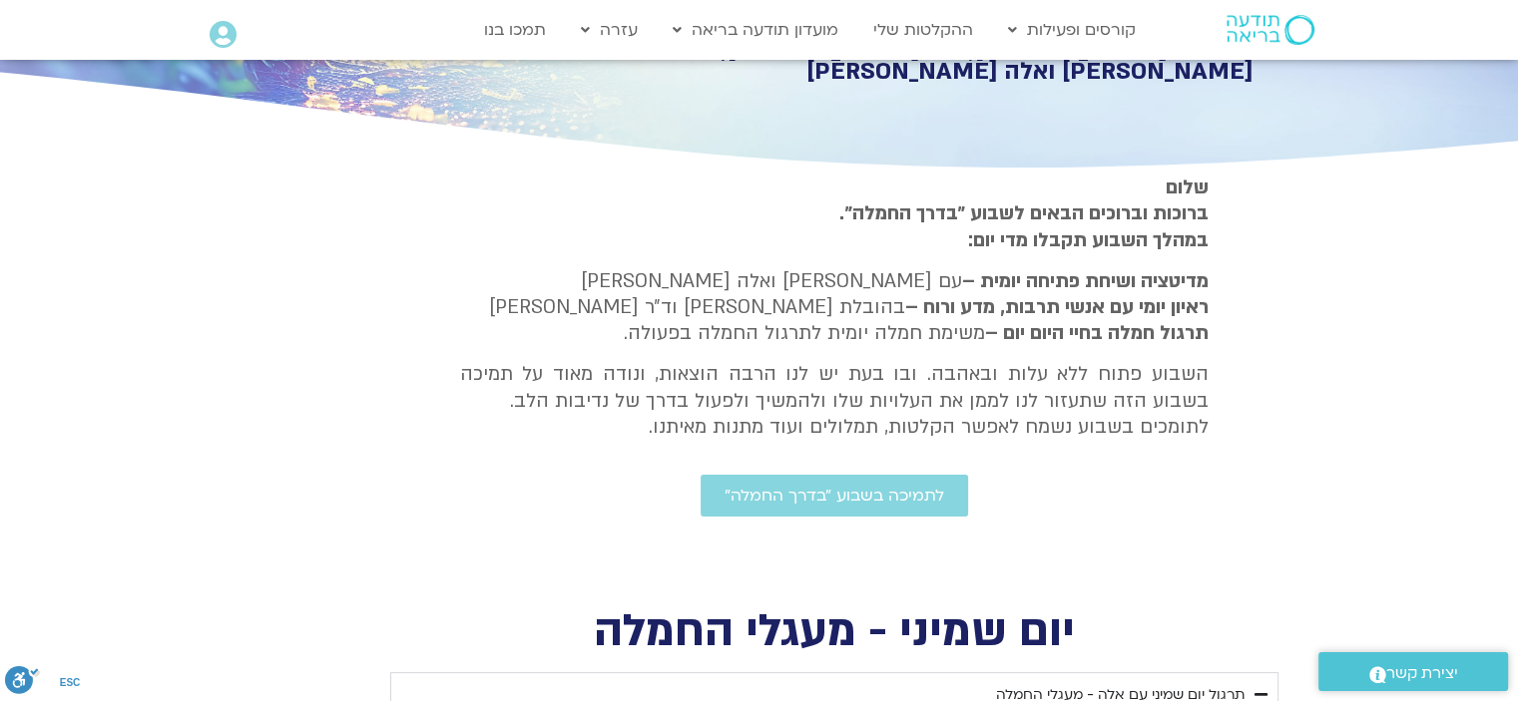
type input "919"
type input "1081.16"
